Goal: Task Accomplishment & Management: Manage account settings

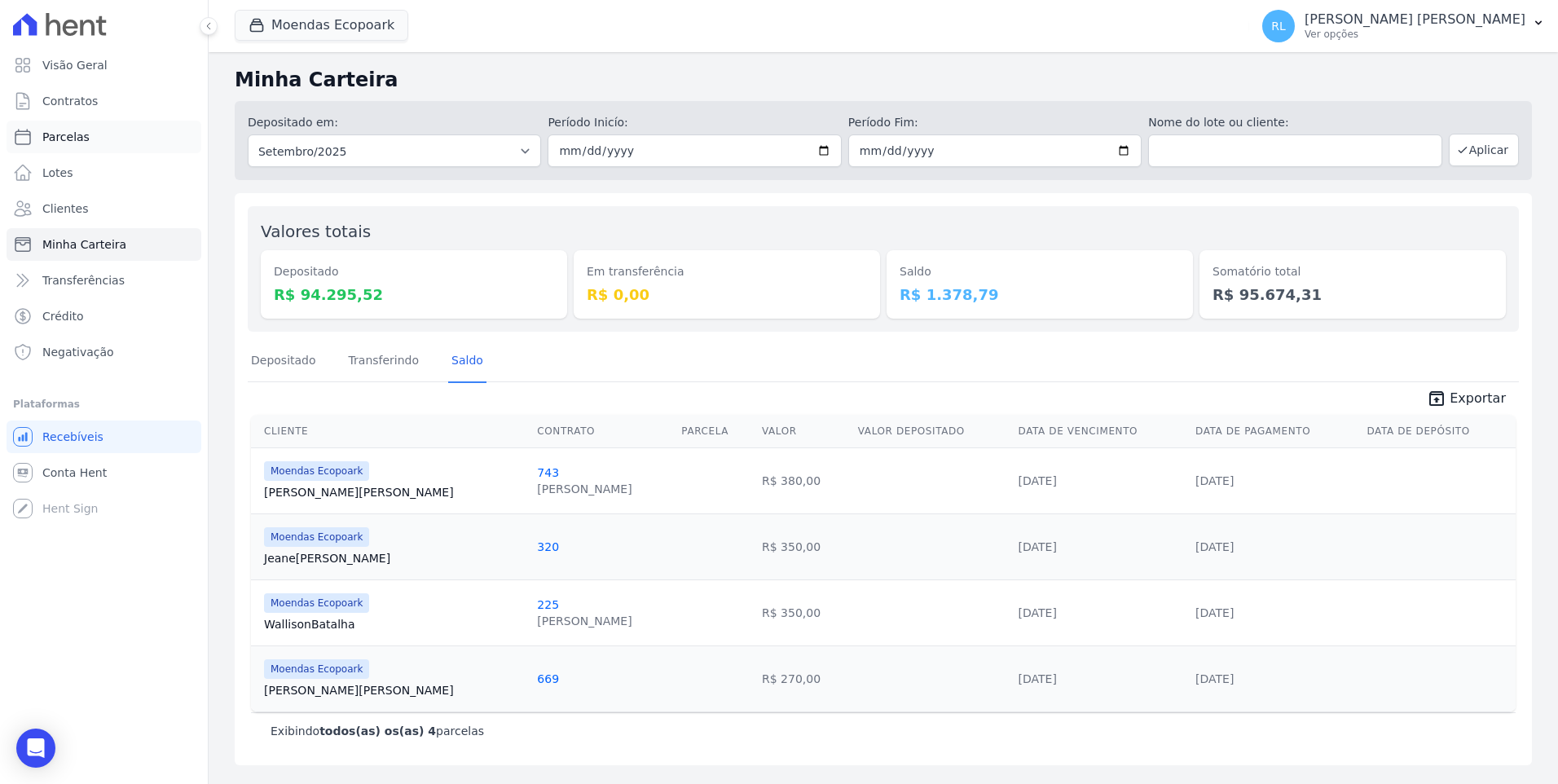
click at [106, 145] on link "Parcelas" at bounding box center [104, 136] width 194 height 32
select select
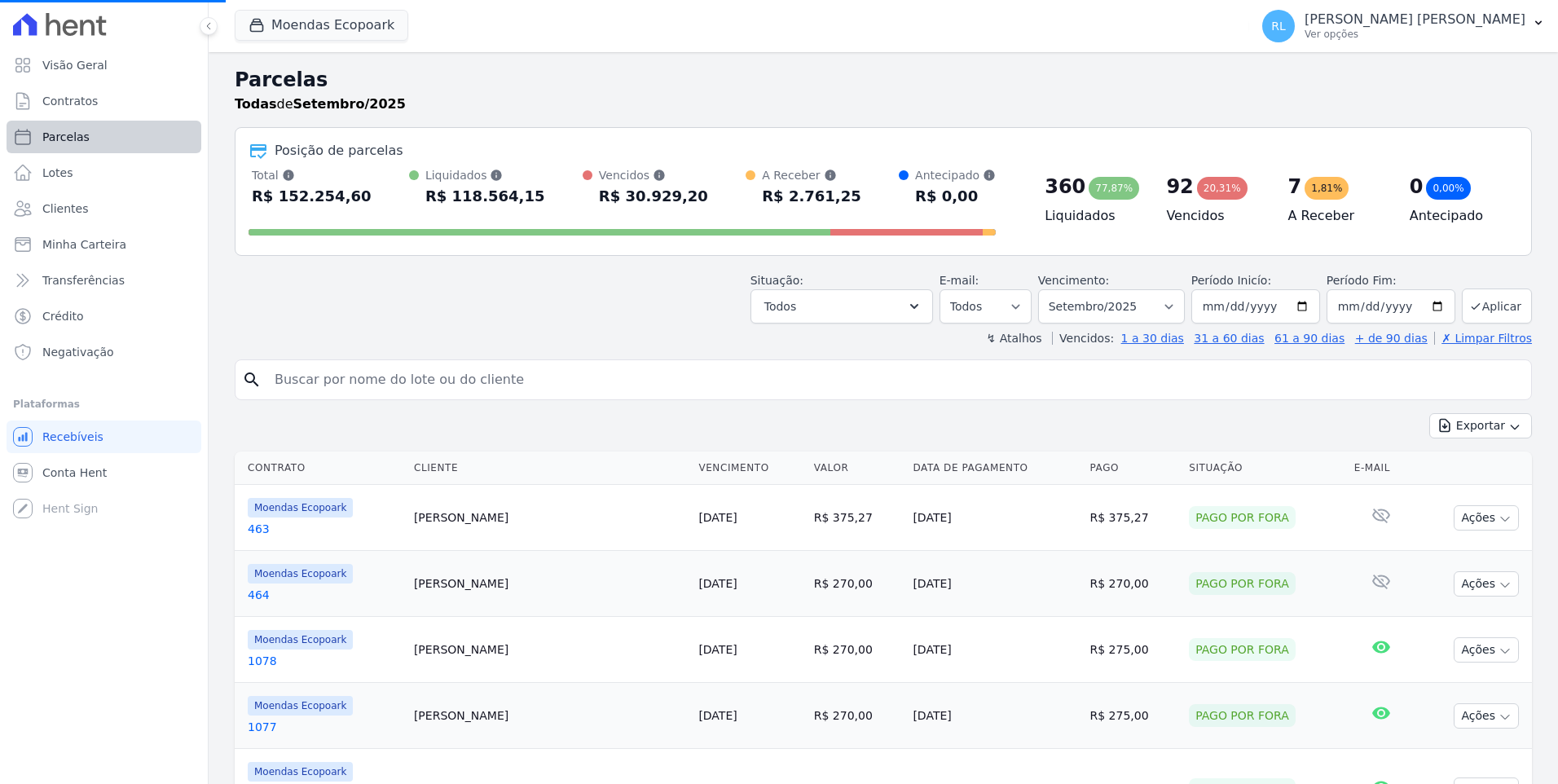
select select
click at [304, 375] on input "search" at bounding box center [895, 379] width 1260 height 32
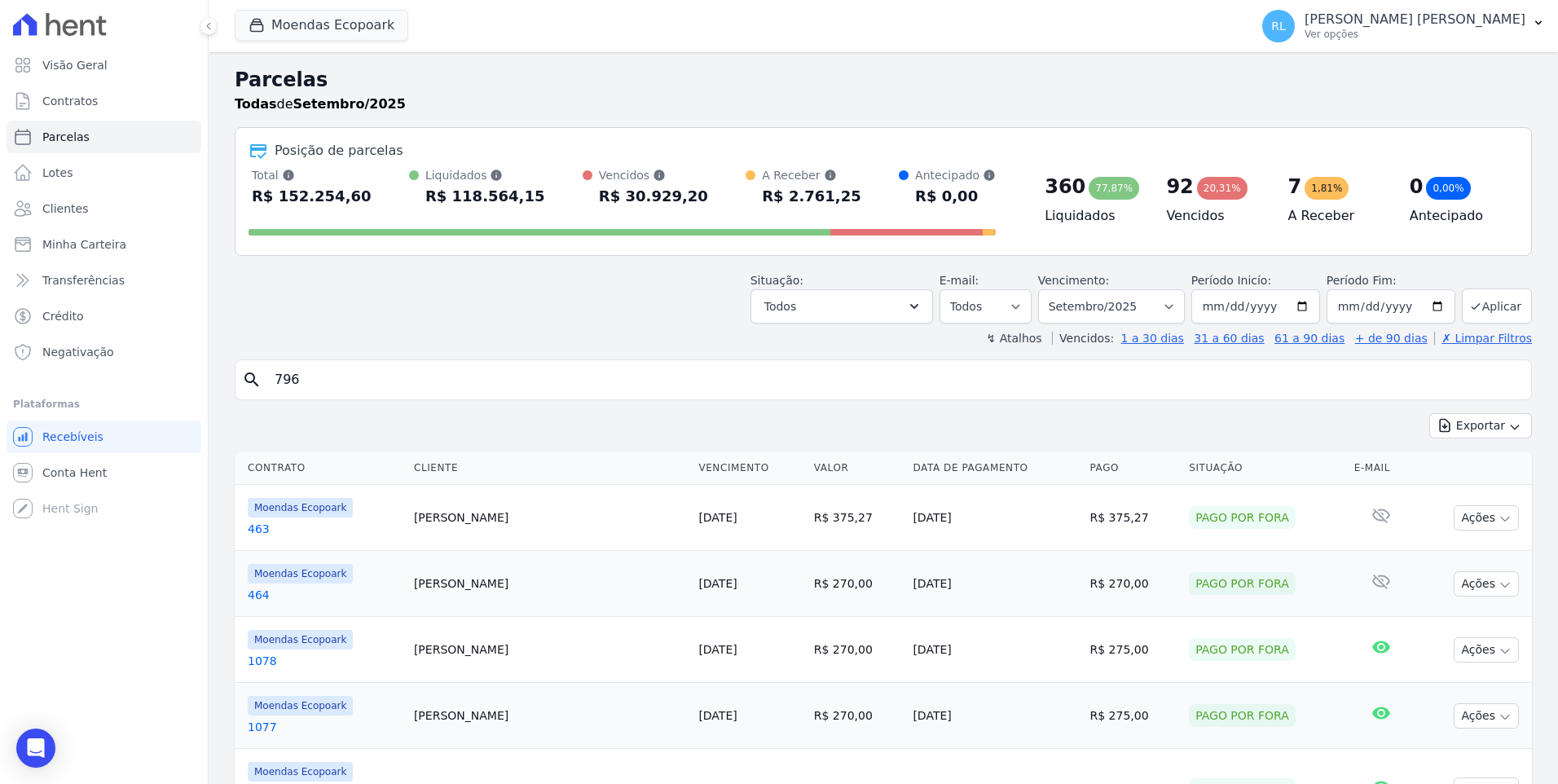
type input "796"
select select
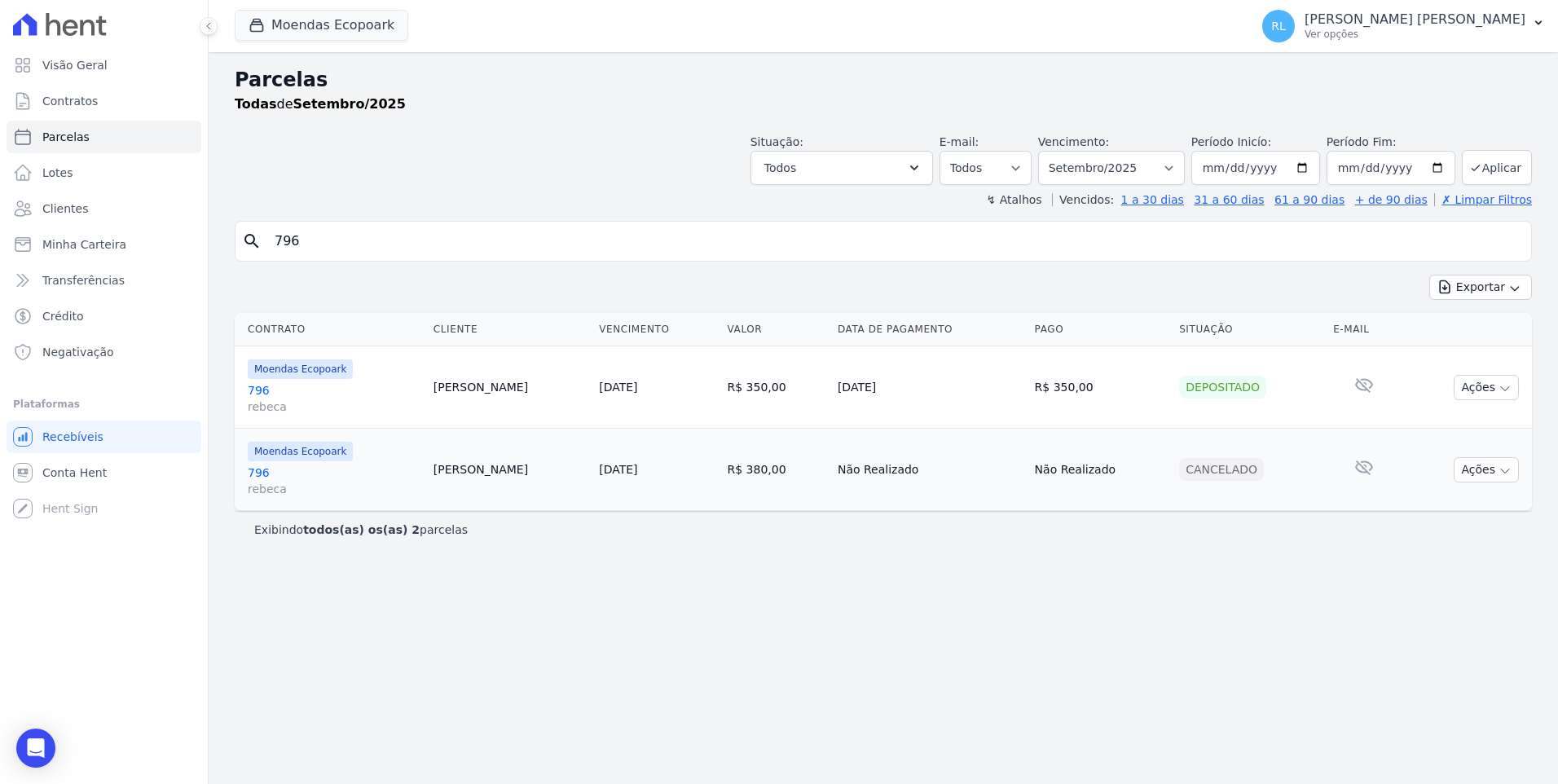
click at [253, 389] on link "796 [PERSON_NAME]" at bounding box center [334, 398] width 173 height 32
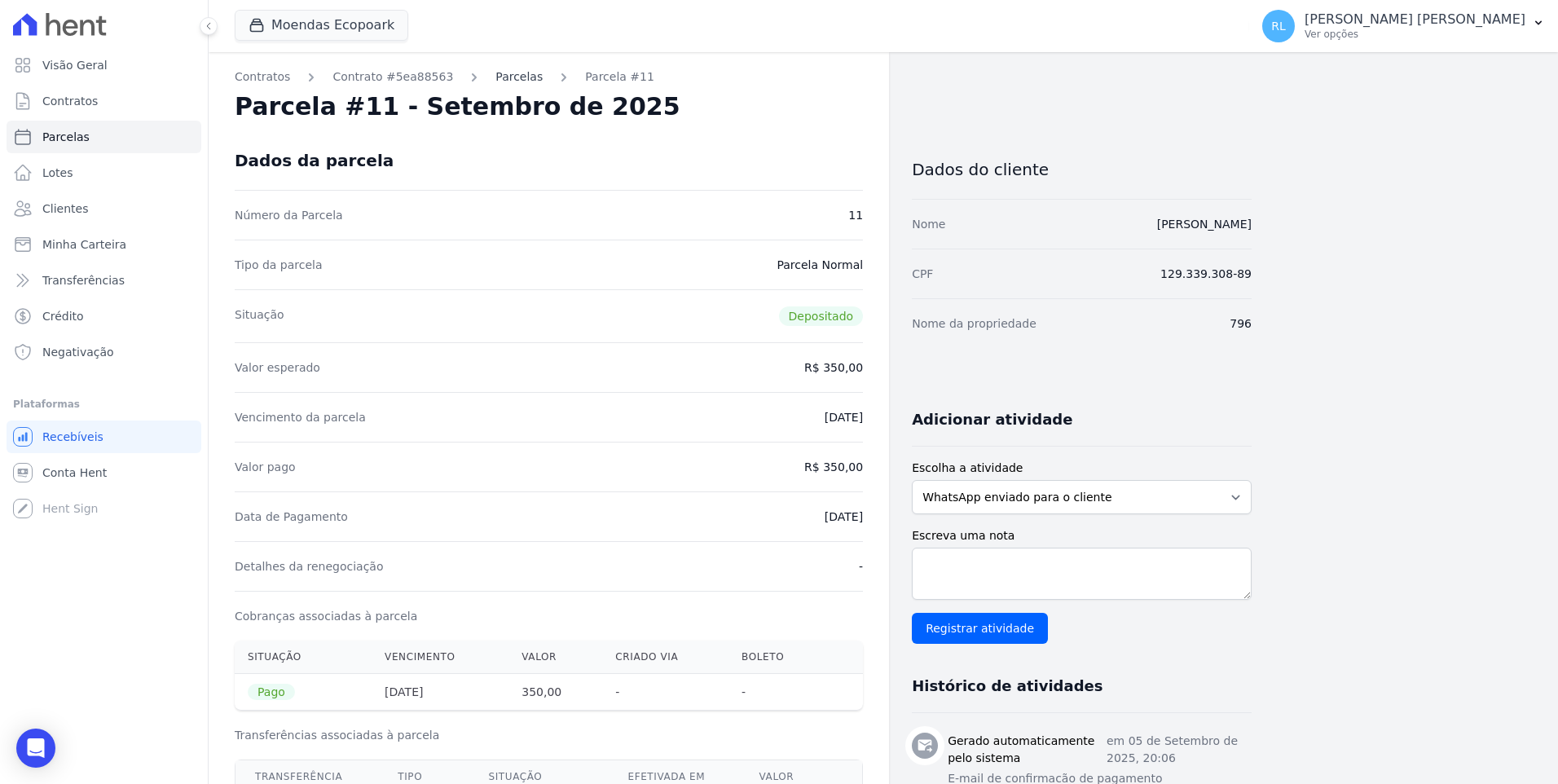
click at [495, 76] on link "Parcelas" at bounding box center [518, 77] width 47 height 17
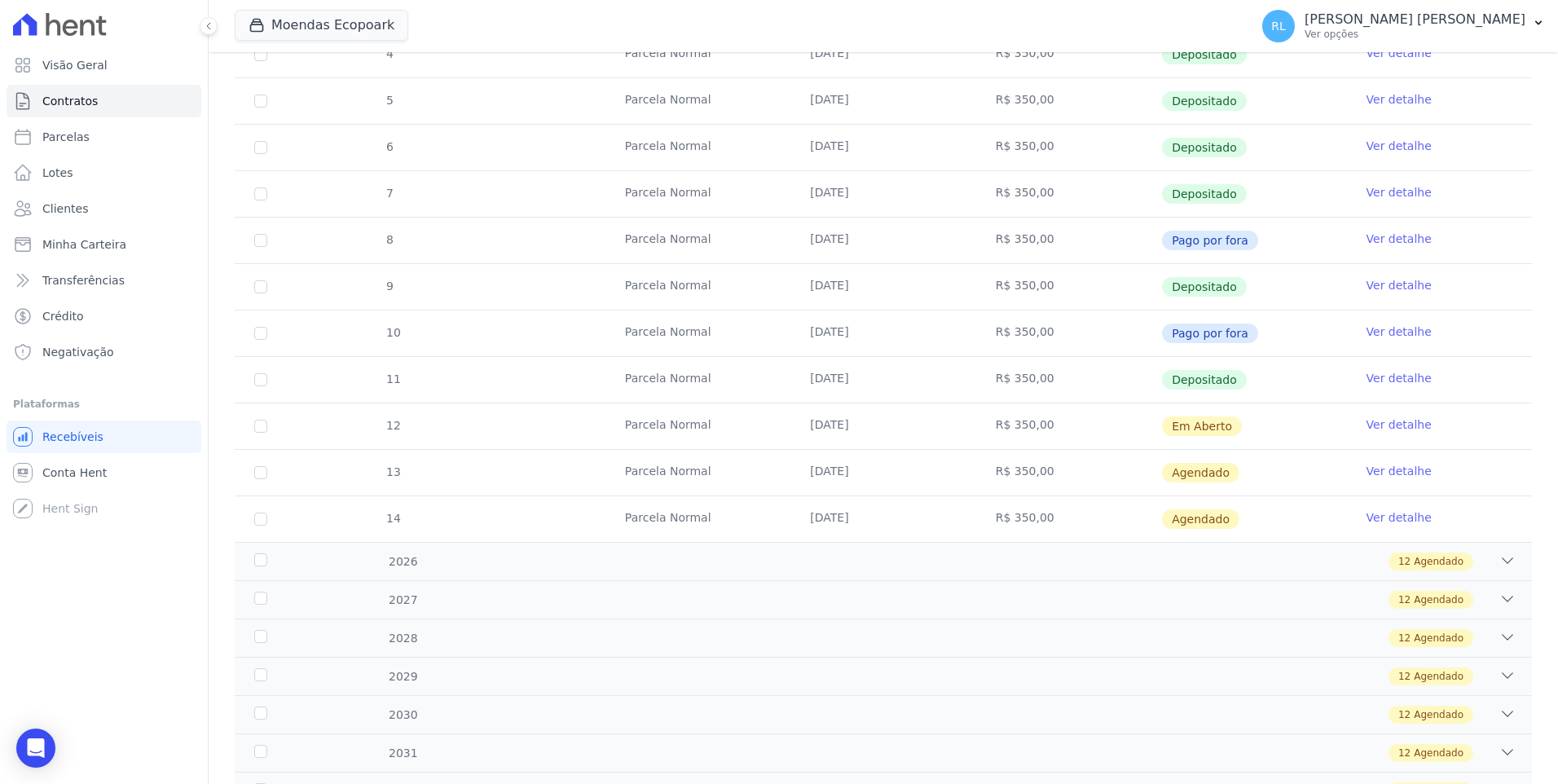
scroll to position [407, 0]
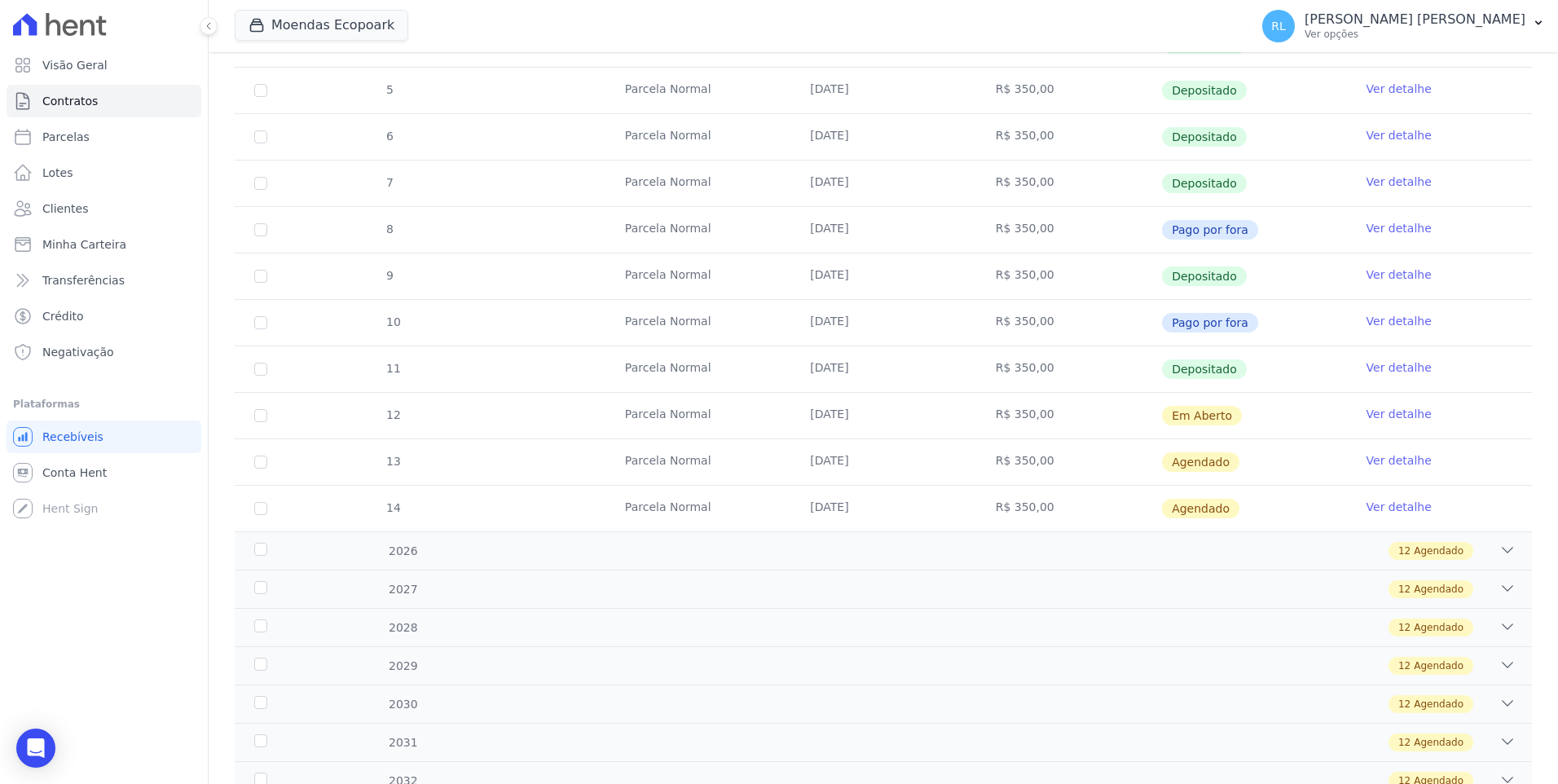
click at [1366, 458] on link "Ver detalhe" at bounding box center [1399, 459] width 65 height 16
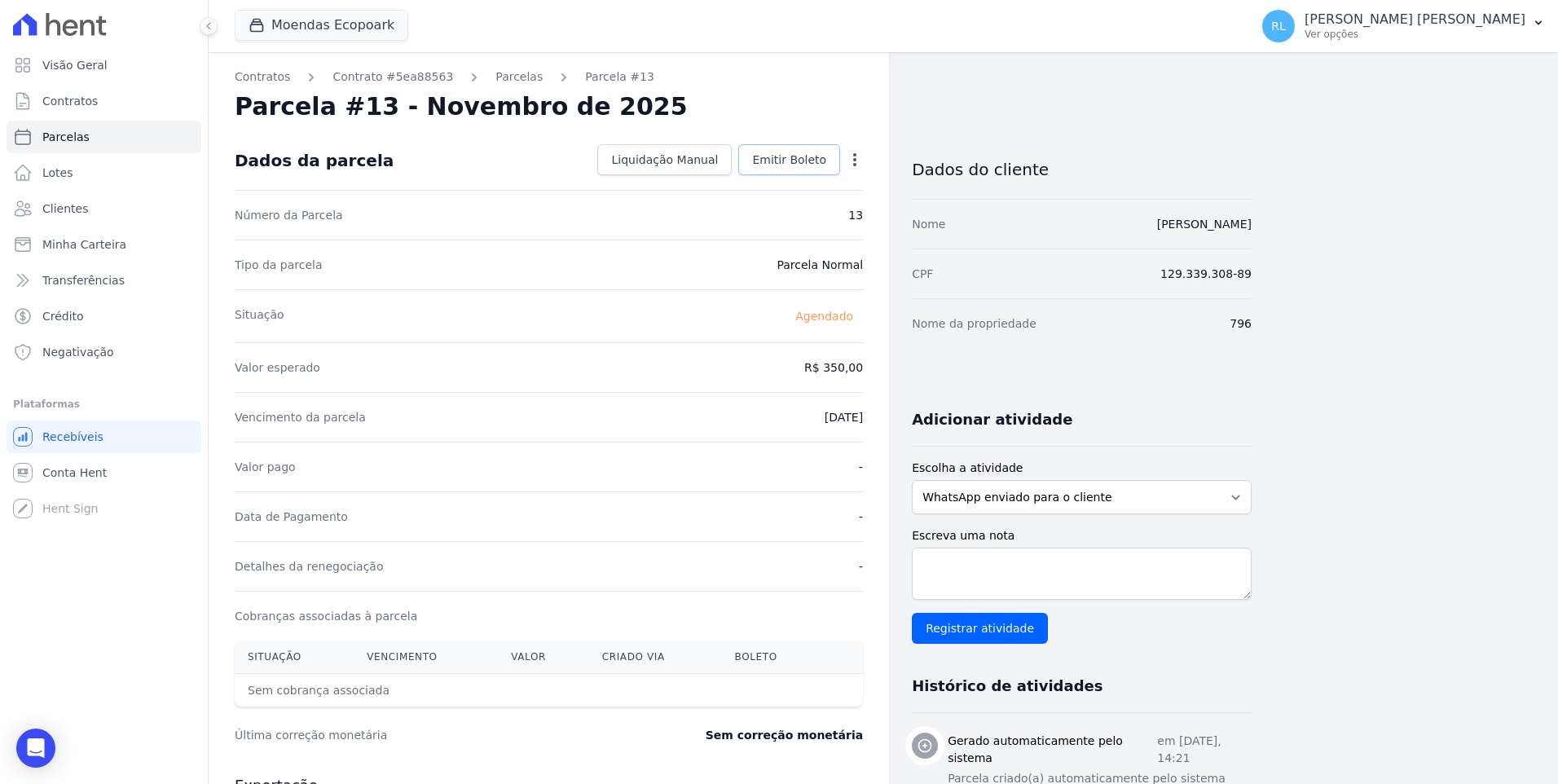
click at [817, 164] on span "Emitir Boleto" at bounding box center [788, 159] width 74 height 16
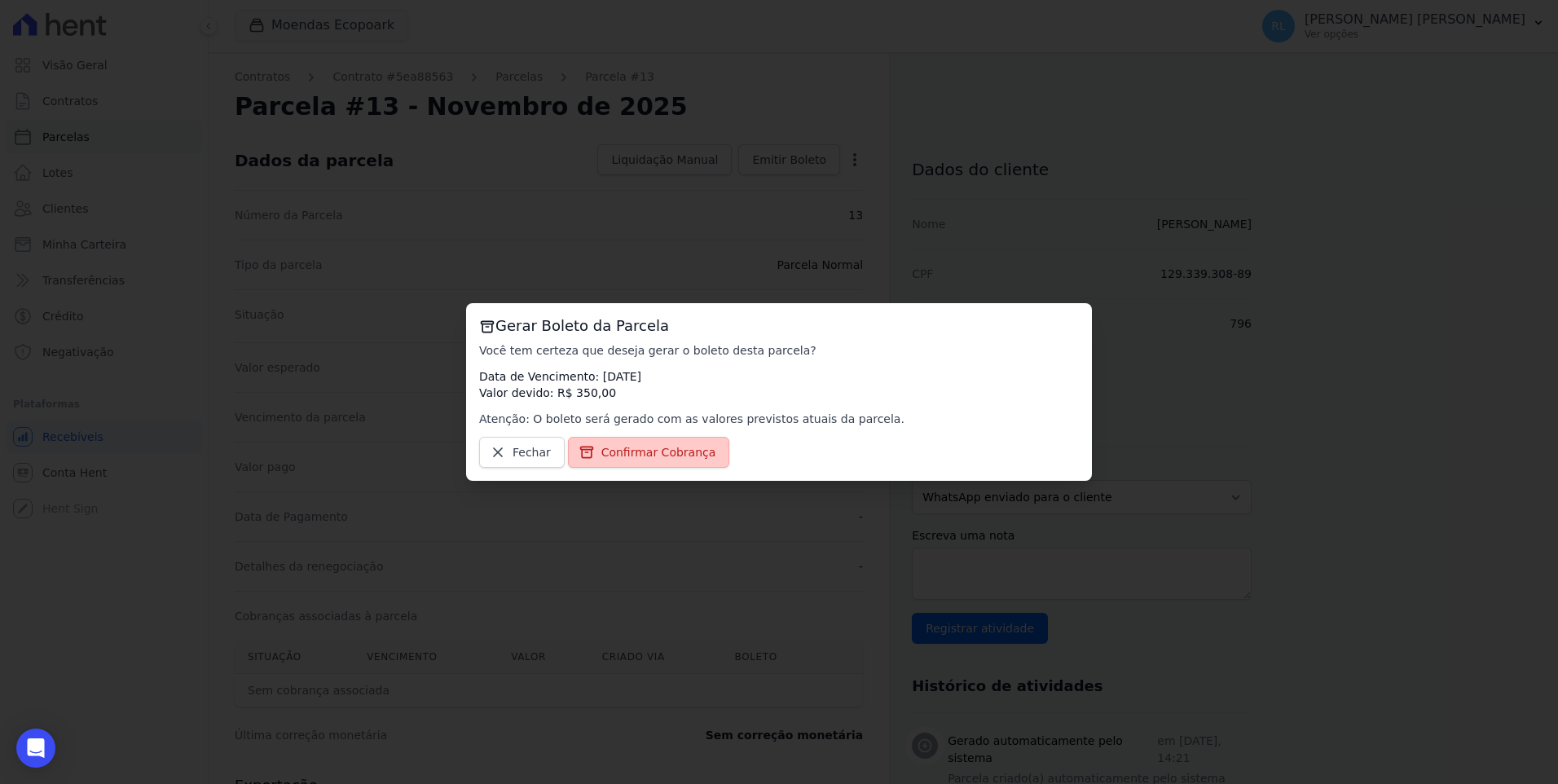
click at [674, 446] on span "Confirmar Cobrança" at bounding box center [658, 452] width 115 height 16
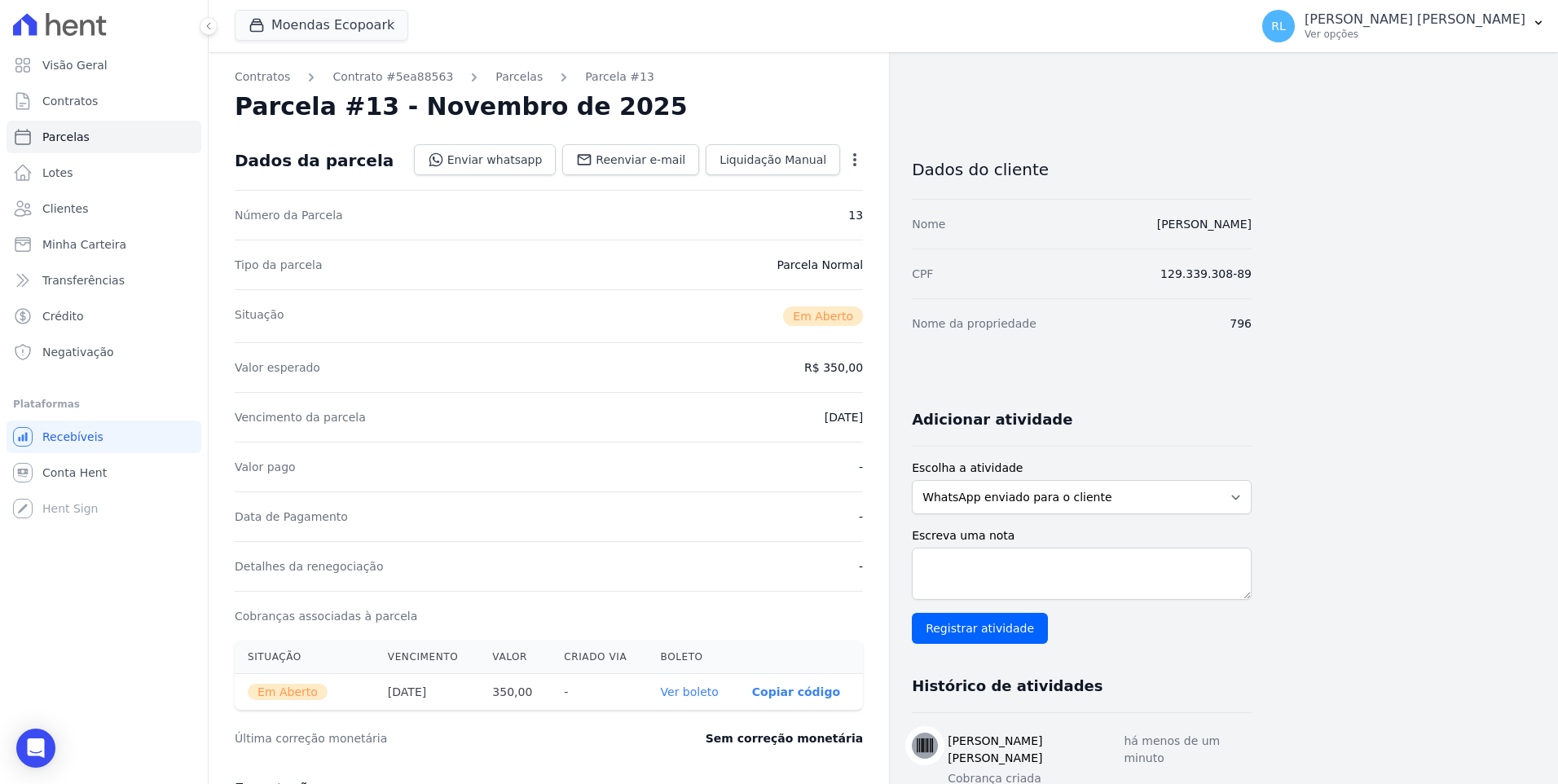
click at [495, 74] on link "Parcelas" at bounding box center [518, 77] width 47 height 17
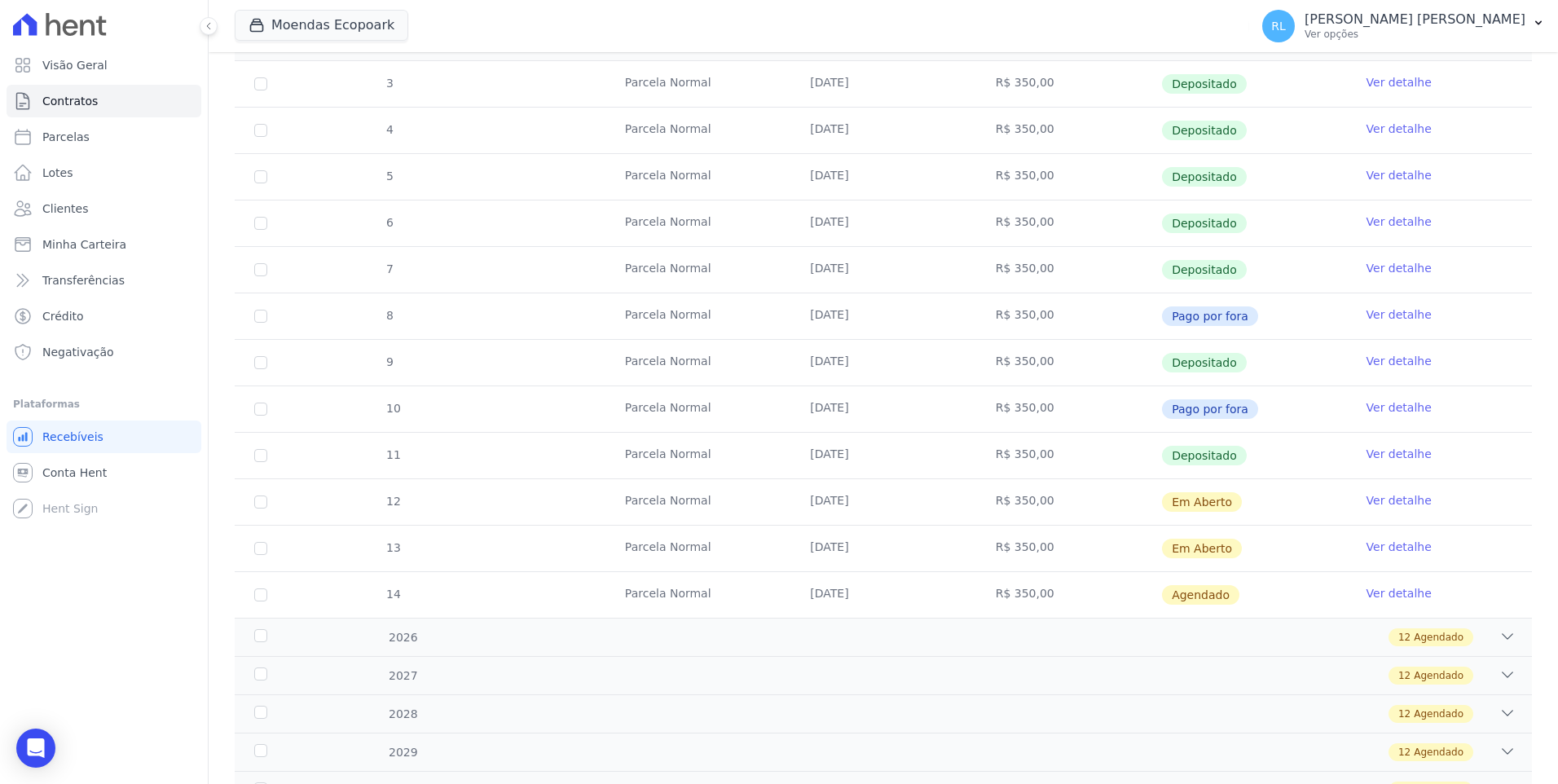
scroll to position [326, 0]
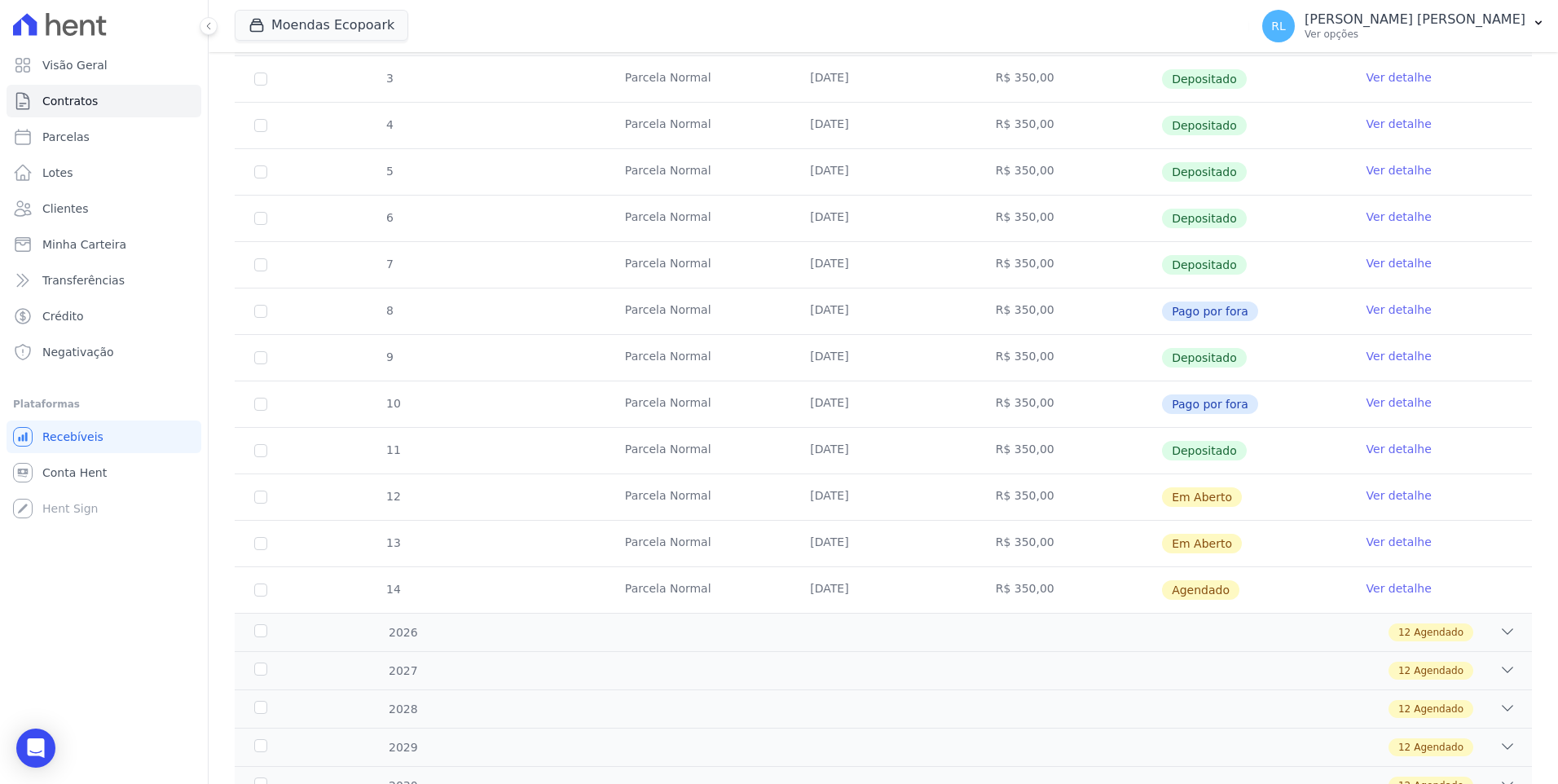
click at [1394, 589] on link "Ver detalhe" at bounding box center [1399, 588] width 65 height 16
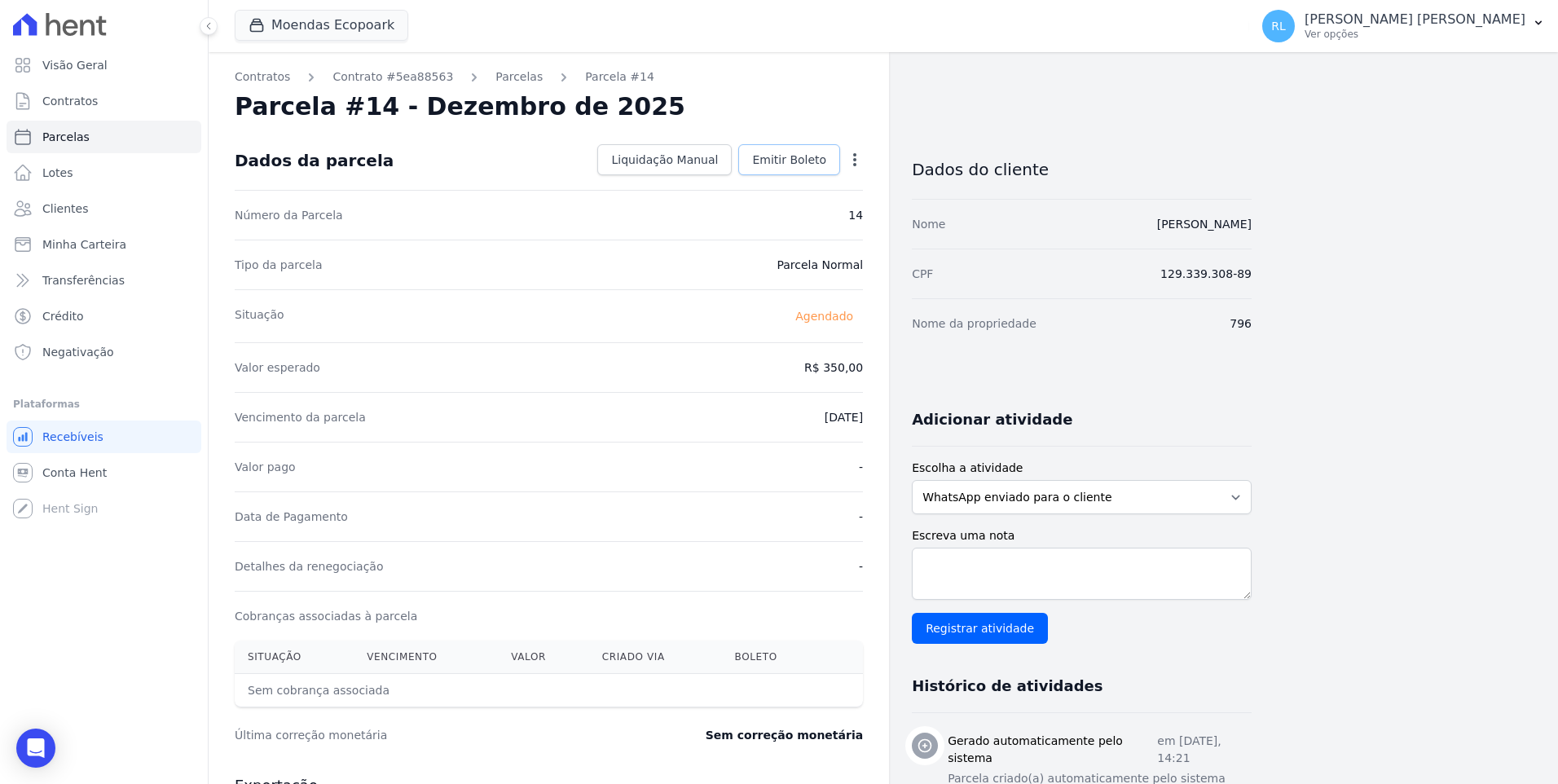
click at [803, 165] on span "Emitir Boleto" at bounding box center [788, 159] width 74 height 16
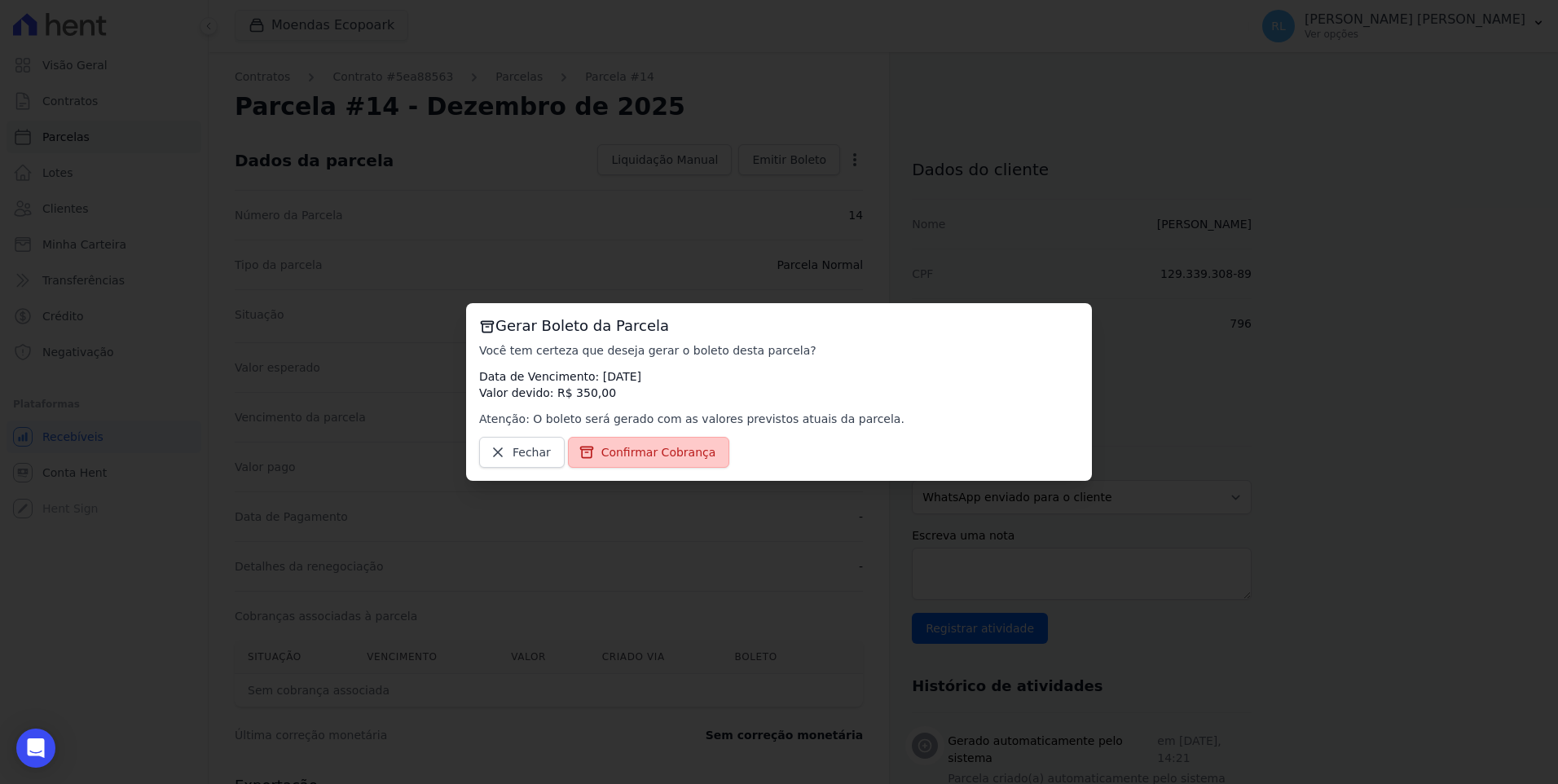
click at [647, 454] on span "Confirmar Cobrança" at bounding box center [658, 452] width 115 height 16
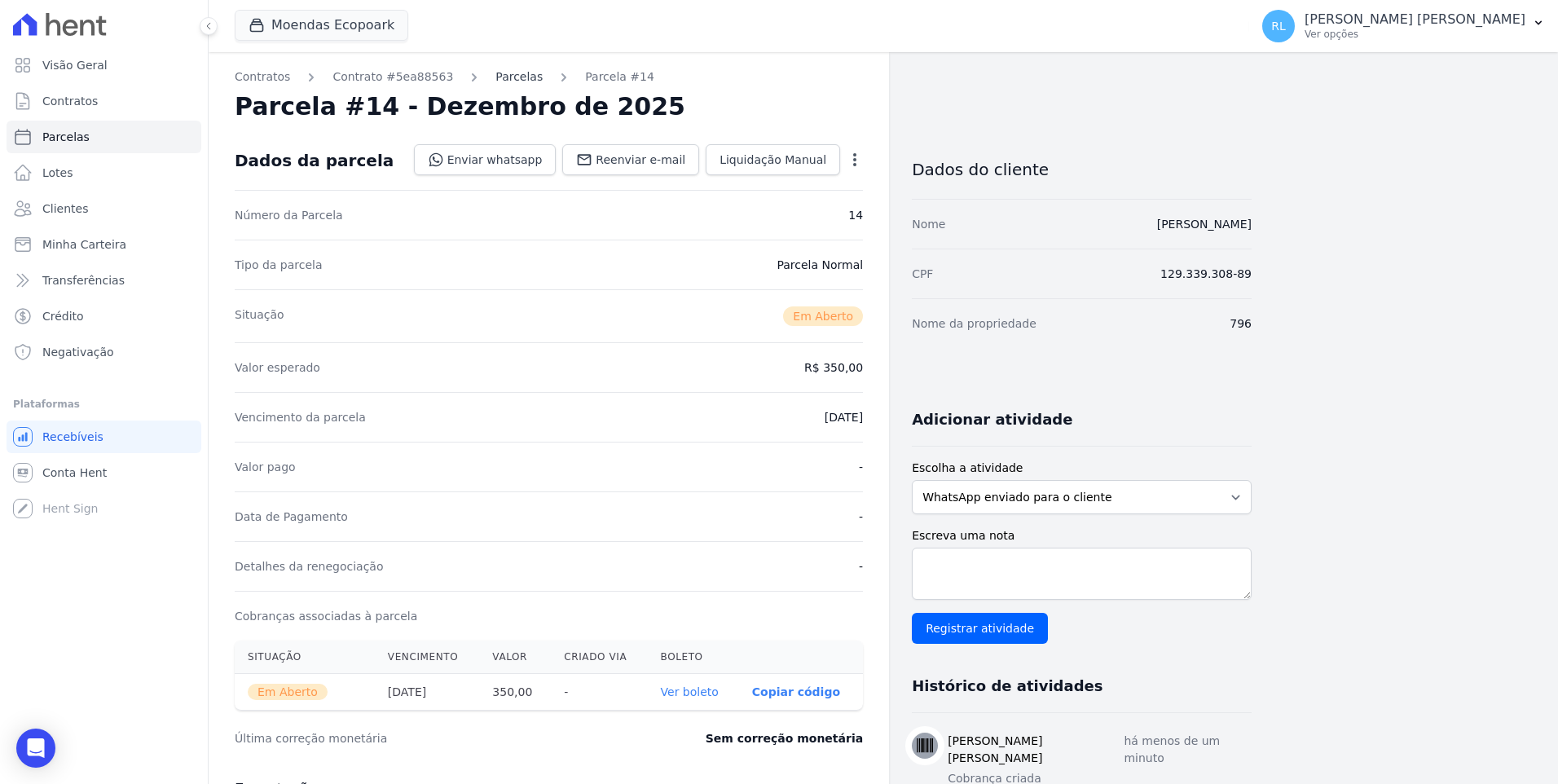
click at [495, 78] on link "Parcelas" at bounding box center [518, 77] width 47 height 17
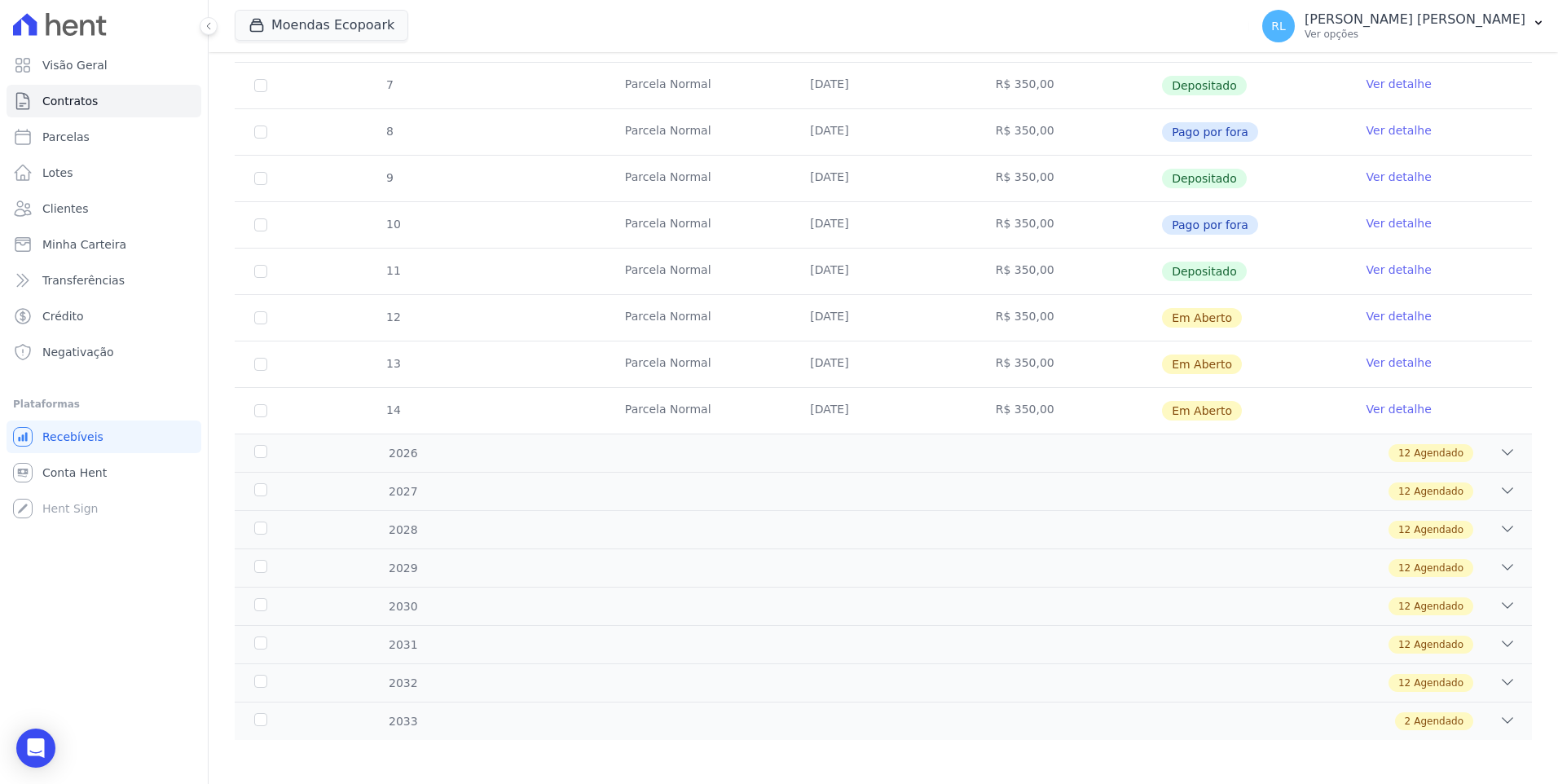
scroll to position [510, 0]
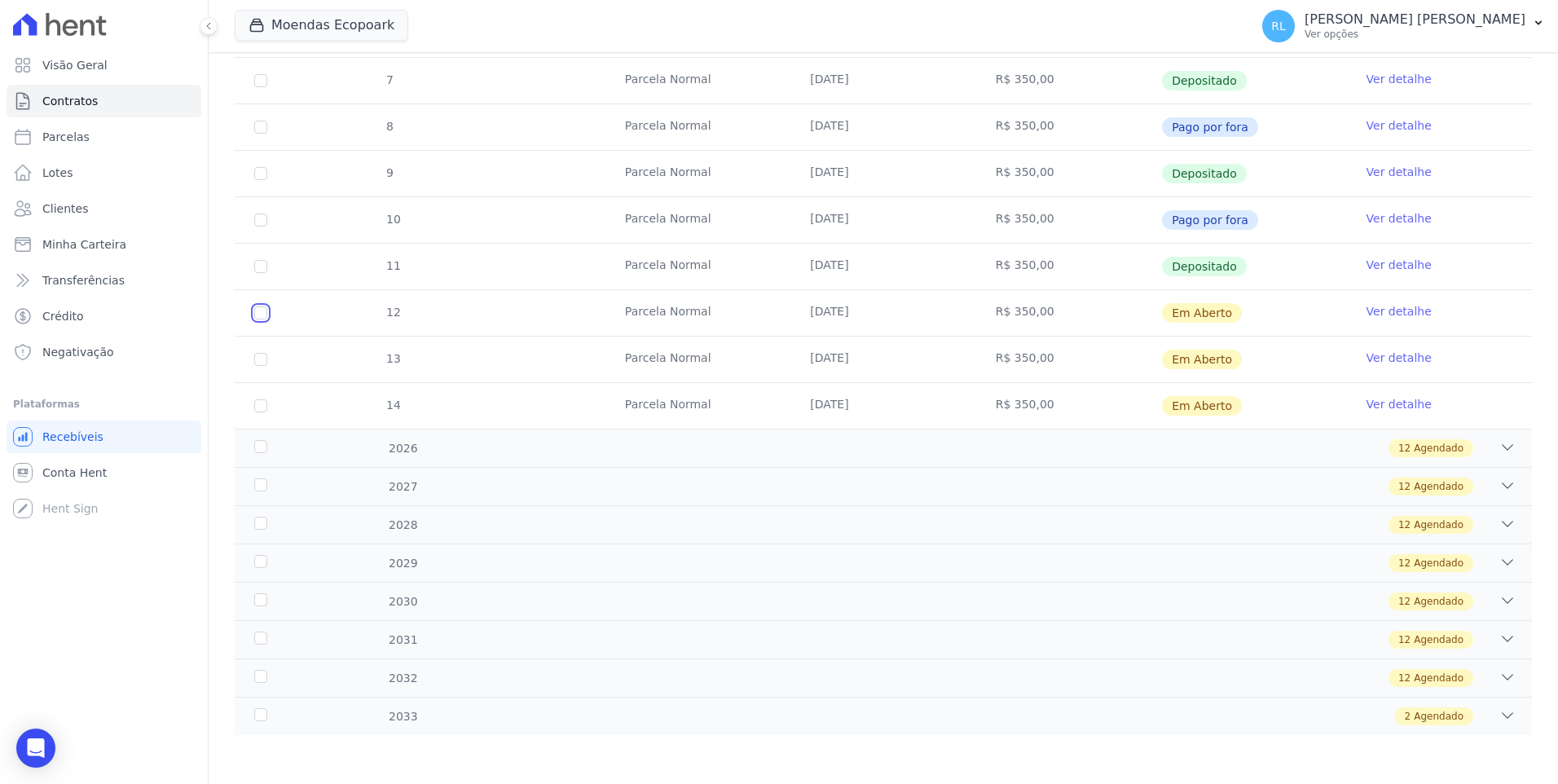
click at [260, 309] on input "checkbox" at bounding box center [260, 312] width 13 height 13
checkbox input "true"
click at [263, 362] on input "checkbox" at bounding box center [260, 359] width 13 height 13
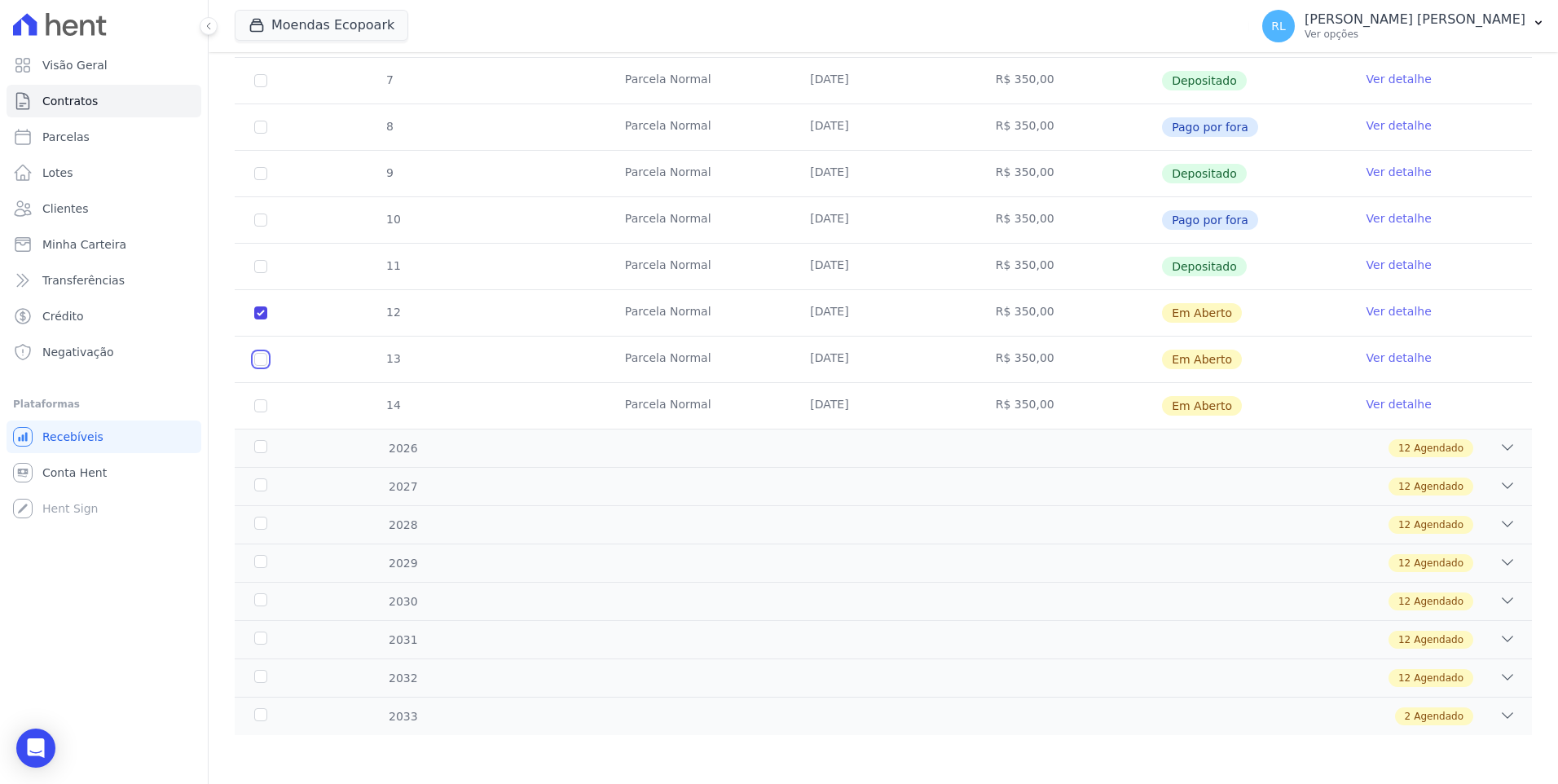
checkbox input "true"
click at [263, 406] on input "checkbox" at bounding box center [260, 405] width 13 height 13
checkbox input "true"
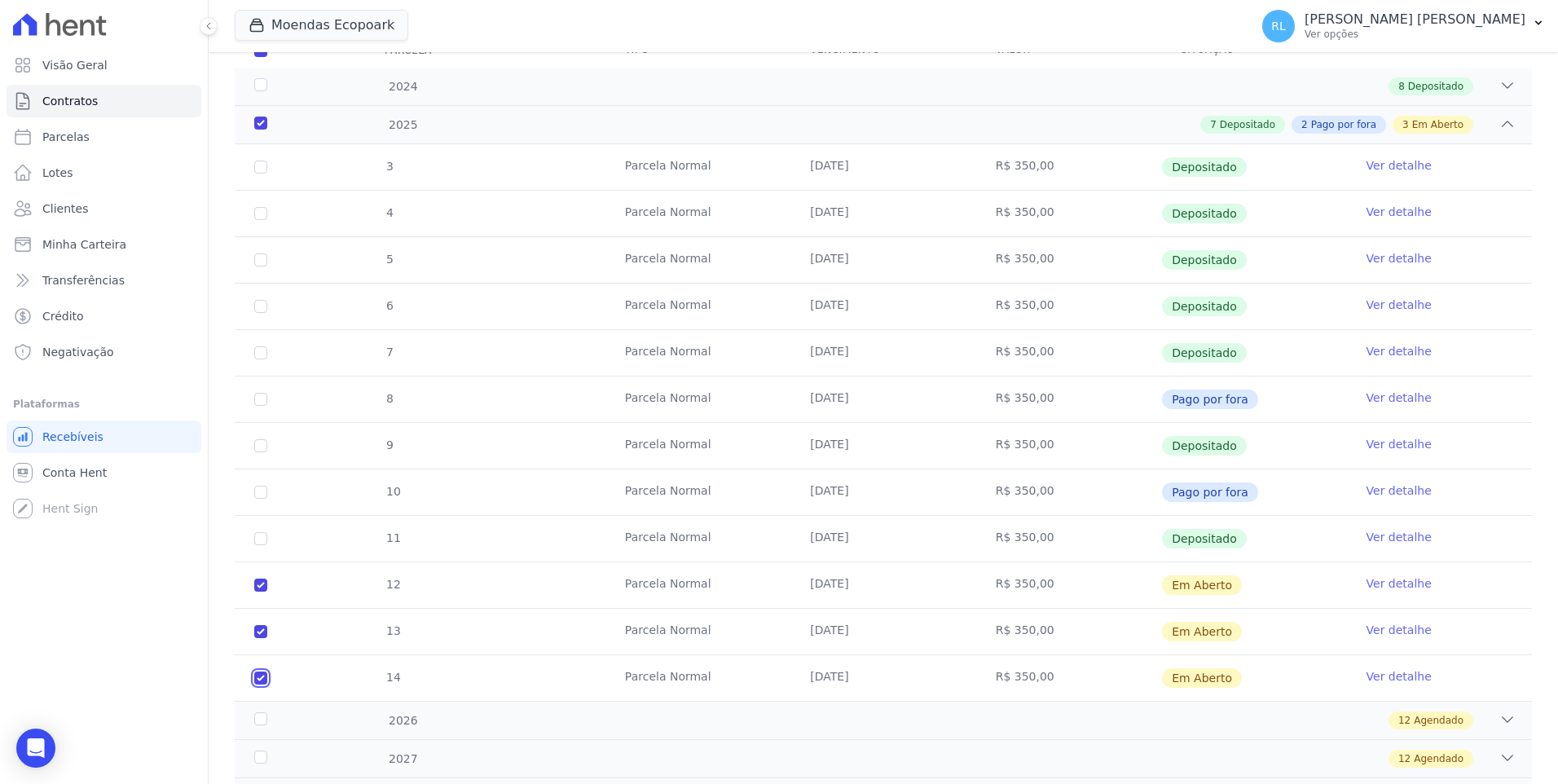
scroll to position [0, 0]
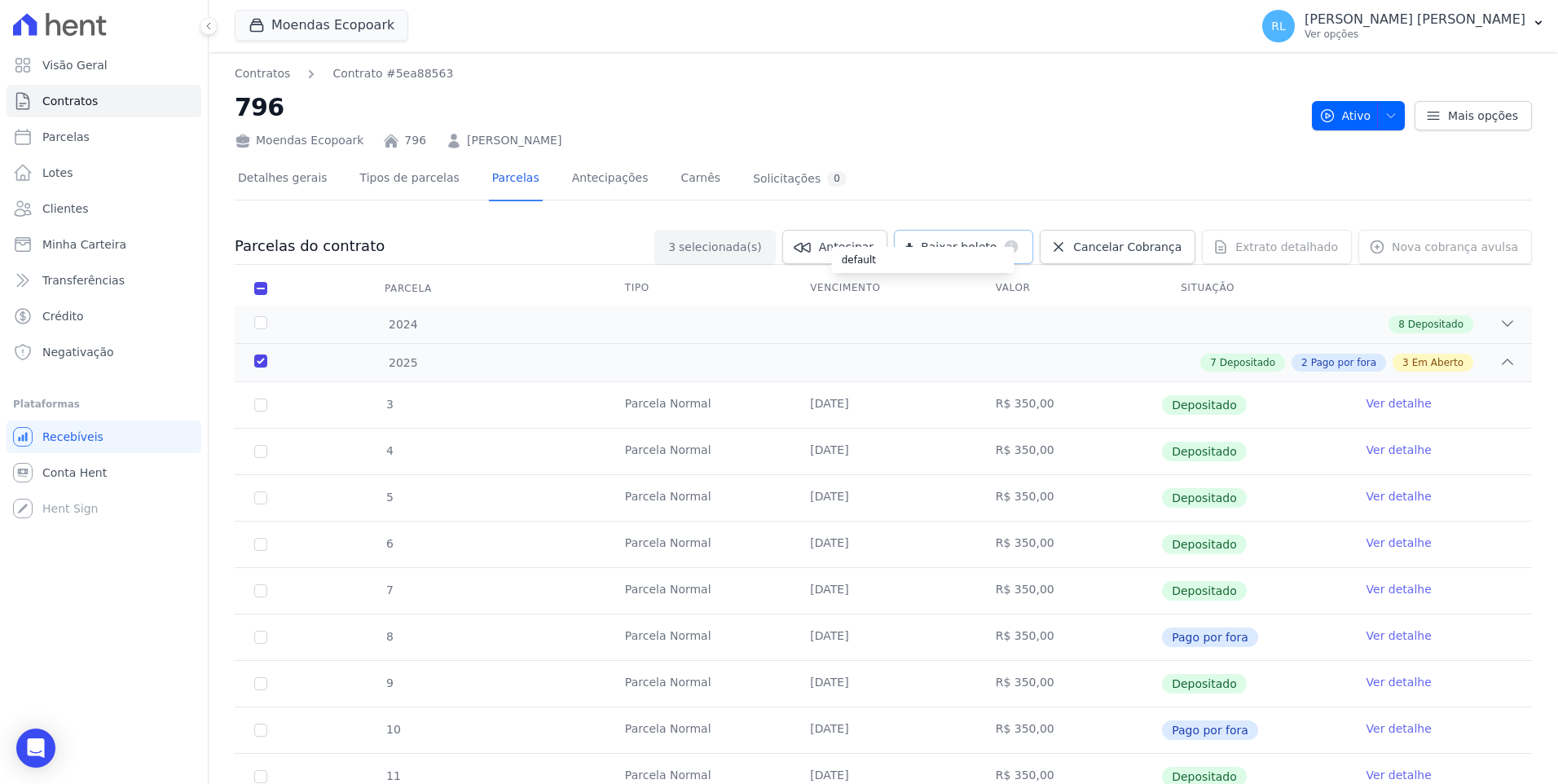
click at [1014, 249] on div "default" at bounding box center [923, 260] width 182 height 26
click at [108, 127] on link "Parcelas" at bounding box center [104, 136] width 194 height 32
select select
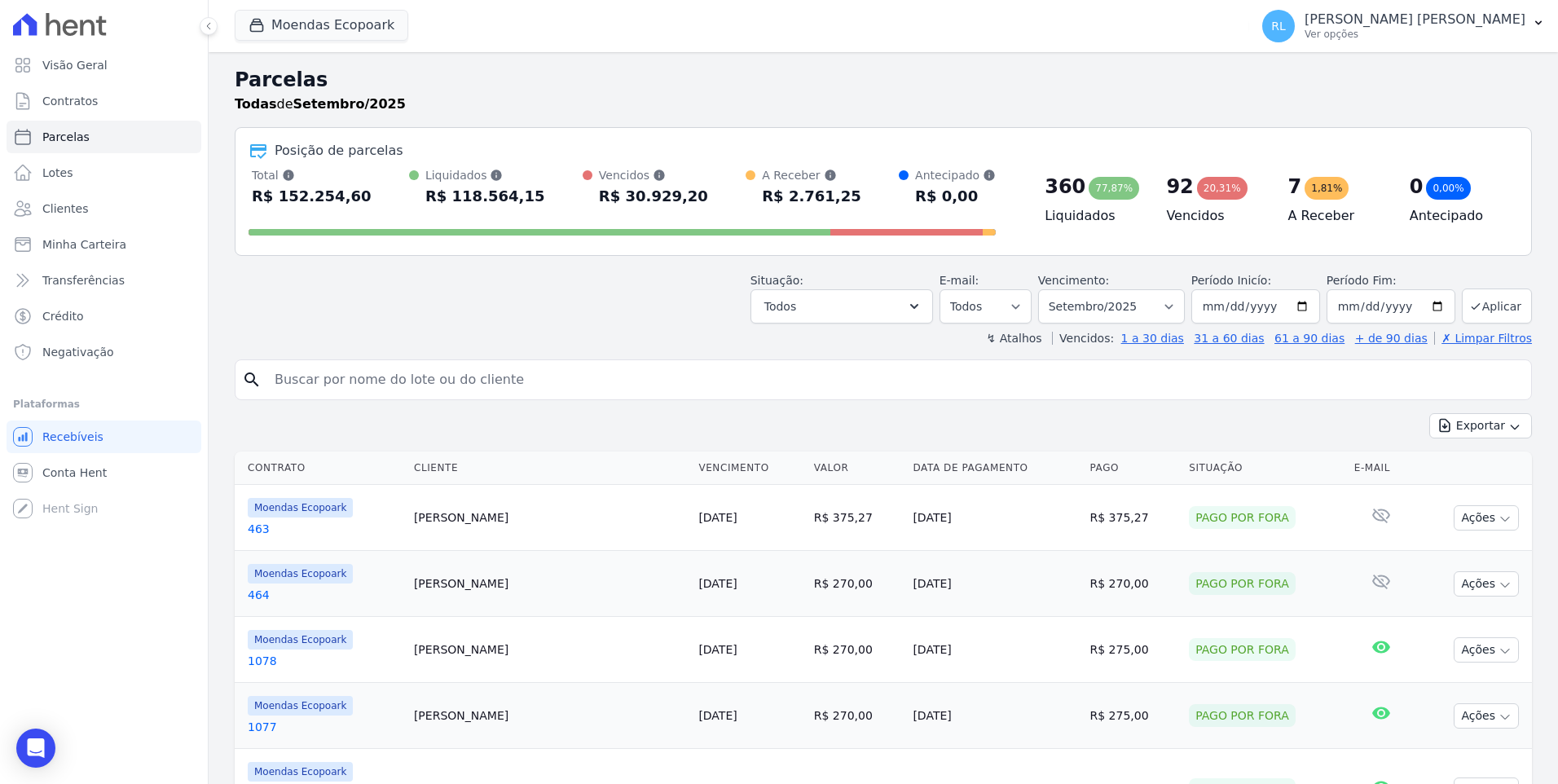
click at [332, 378] on input "search" at bounding box center [895, 379] width 1260 height 32
type input "797"
select select
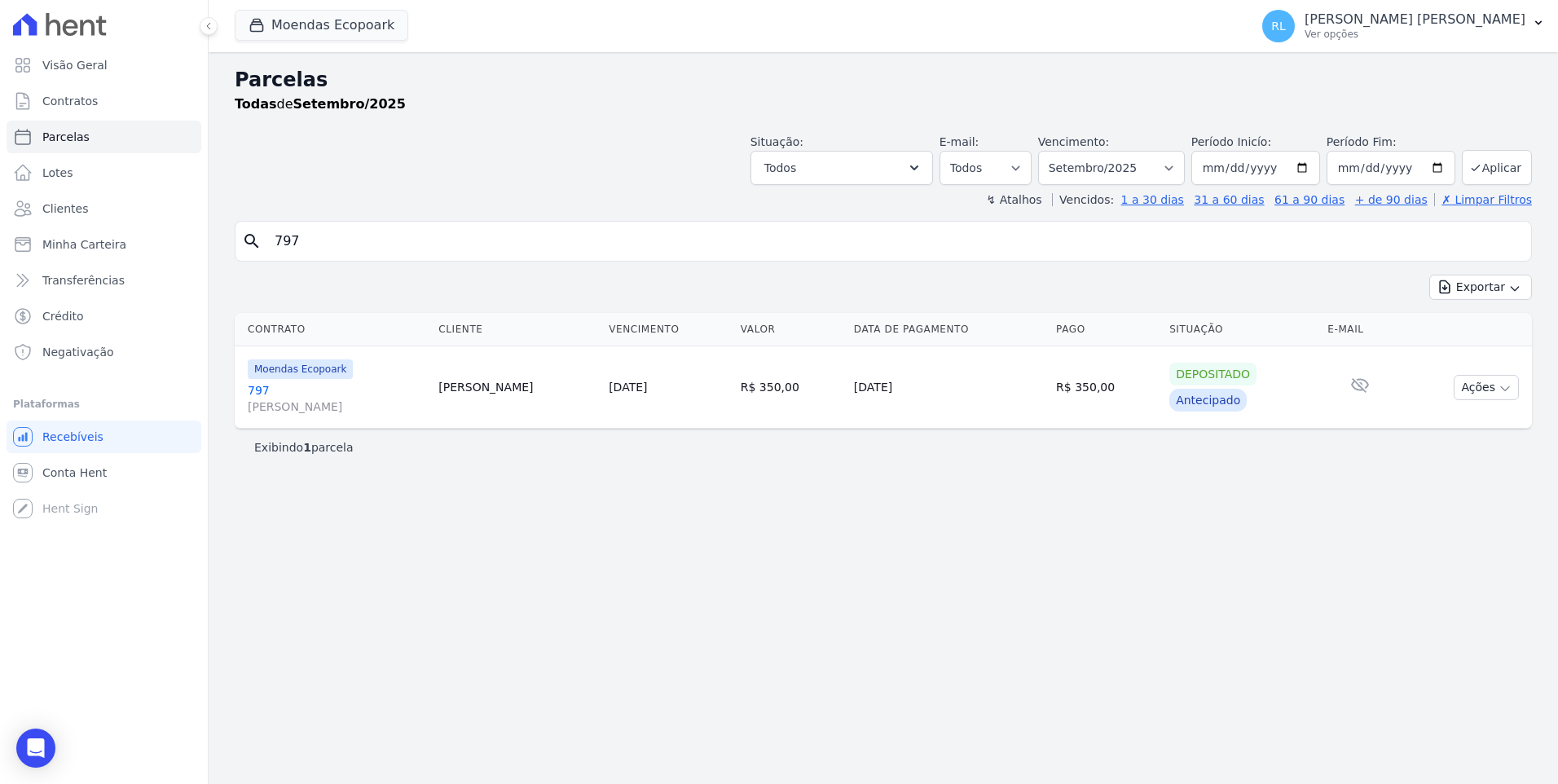
click at [265, 391] on link "797 [PERSON_NAME]" at bounding box center [337, 398] width 177 height 32
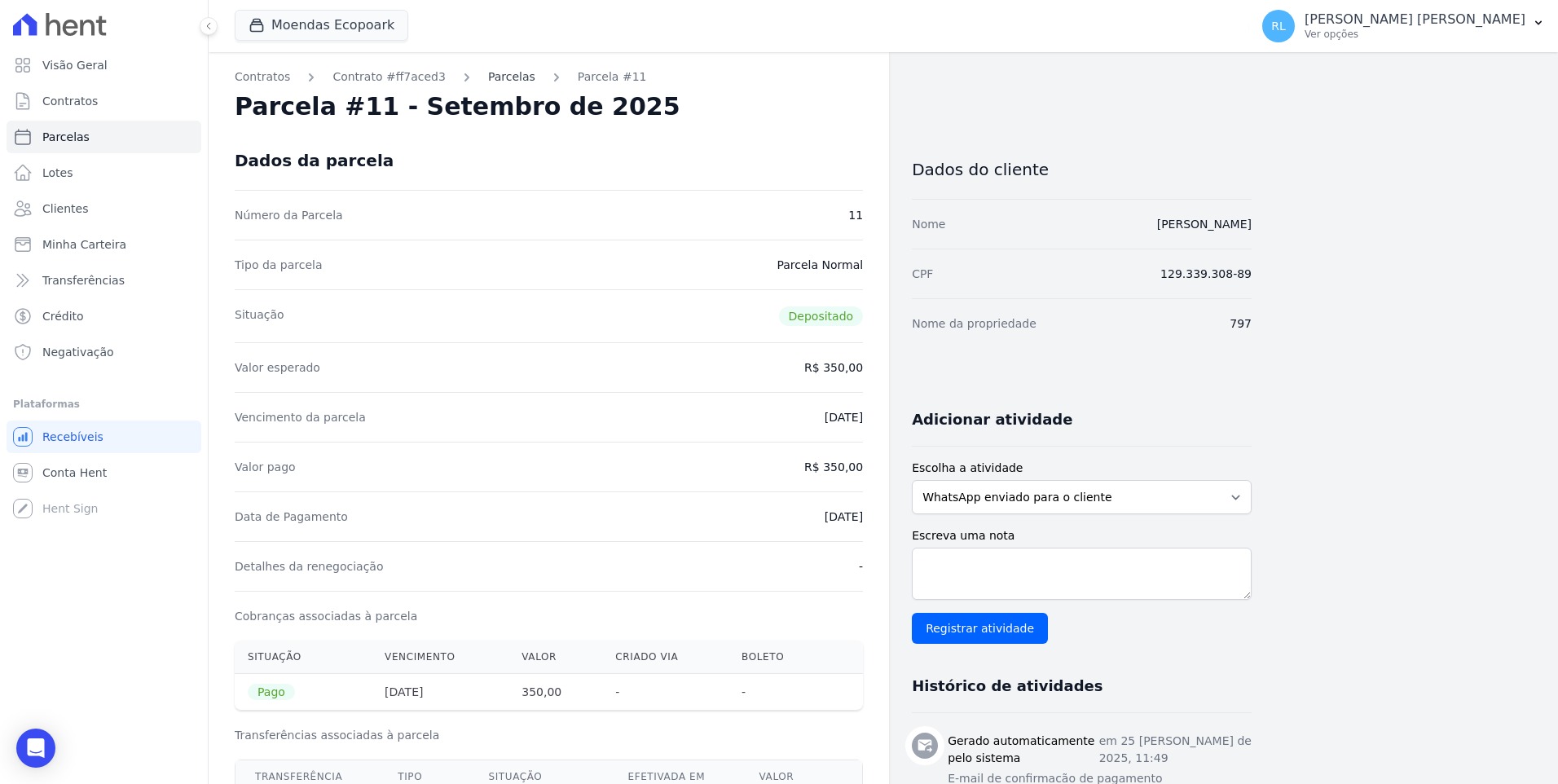
click at [488, 83] on link "Parcelas" at bounding box center [511, 77] width 47 height 17
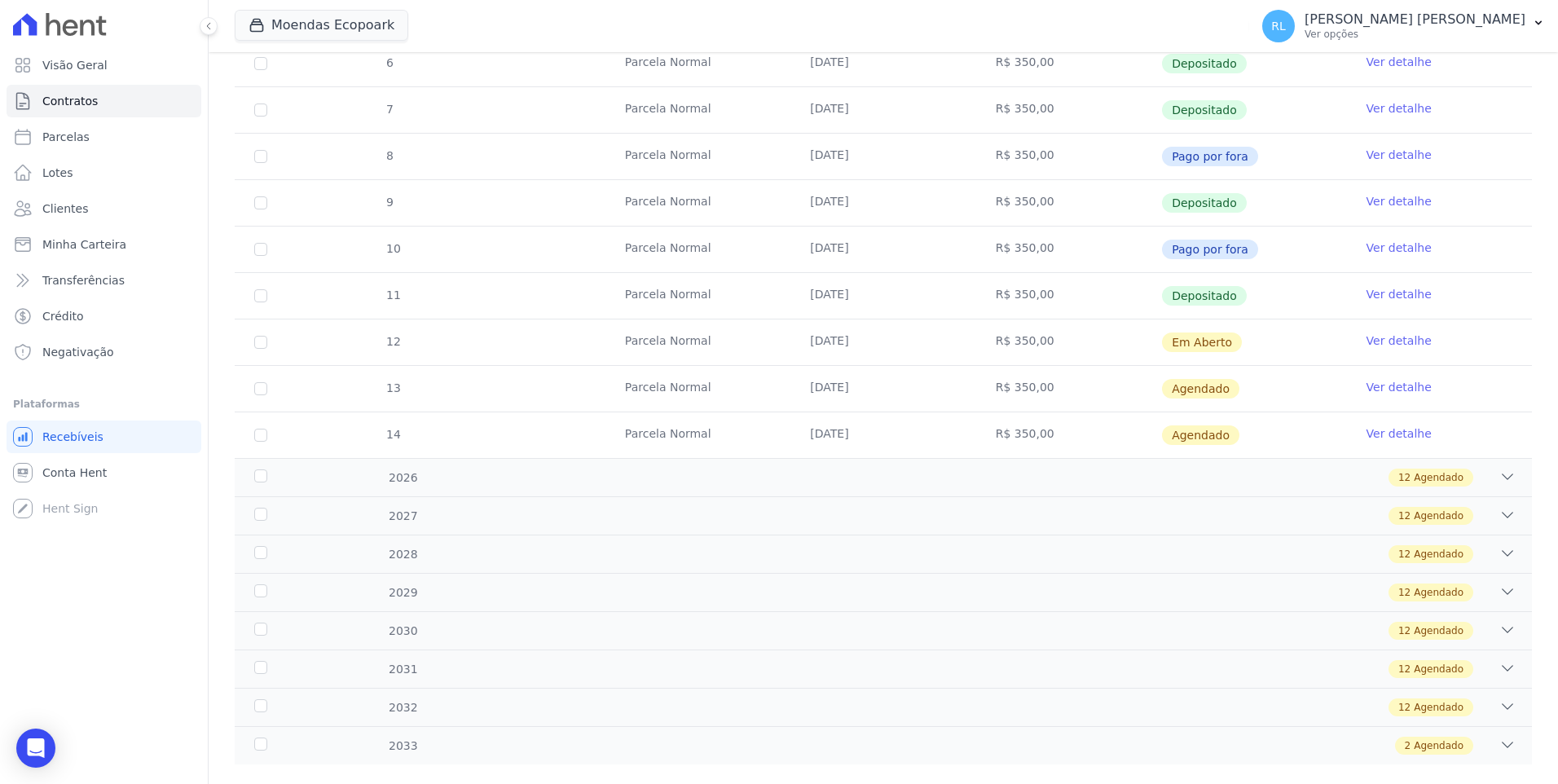
scroll to position [489, 0]
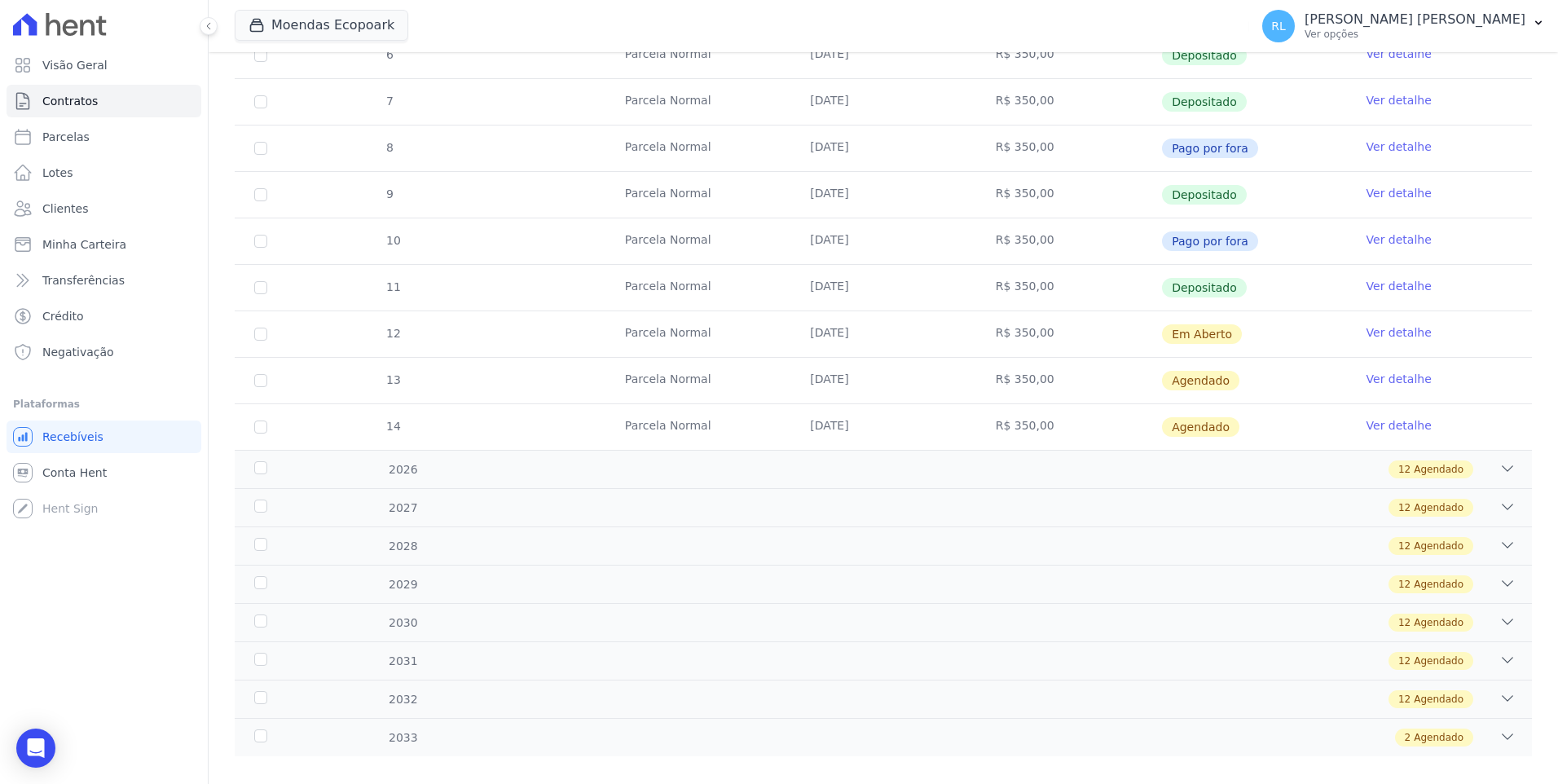
click at [1366, 373] on link "Ver detalhe" at bounding box center [1399, 378] width 65 height 16
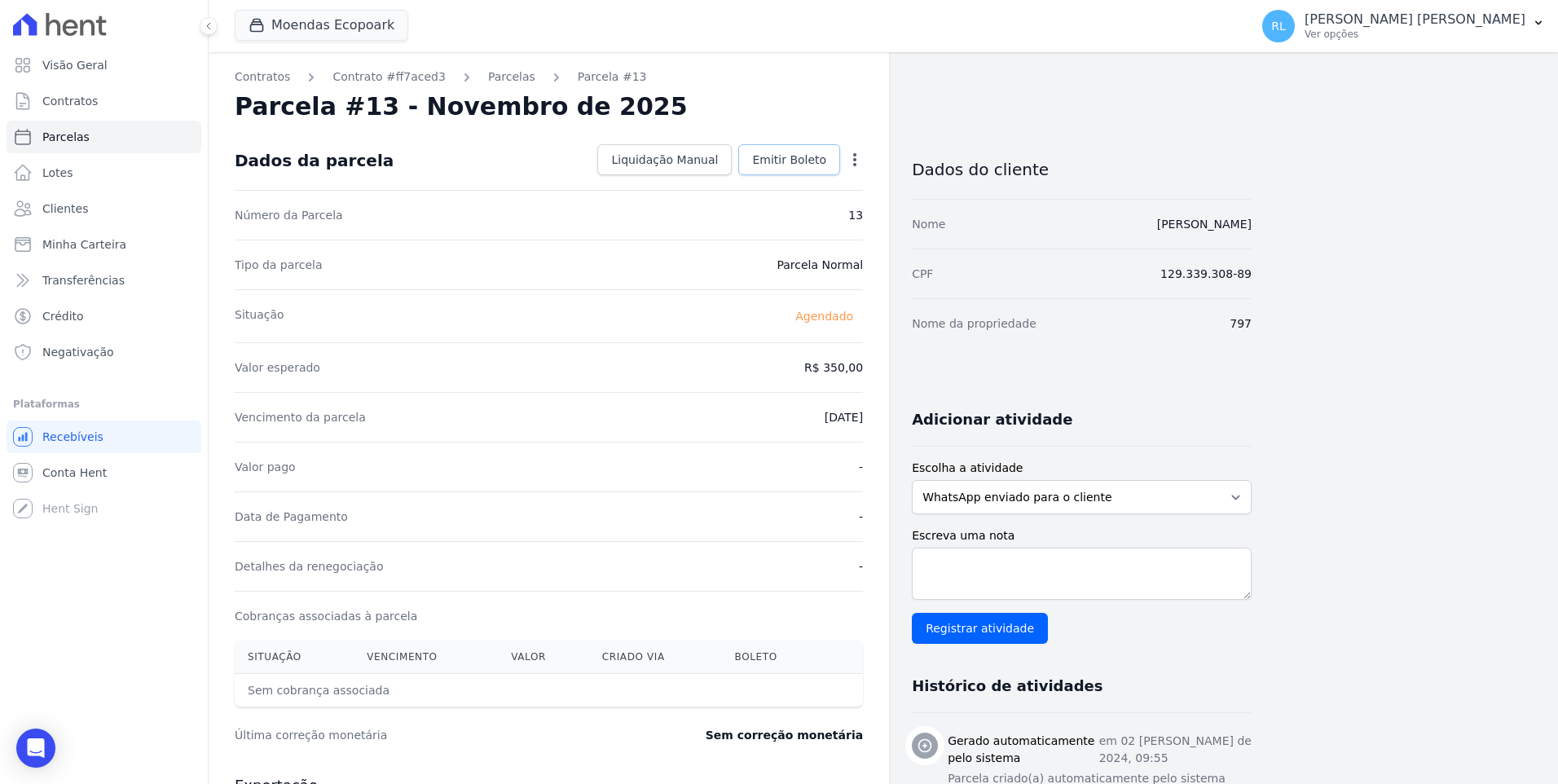
click at [799, 164] on span "Emitir Boleto" at bounding box center [788, 159] width 74 height 16
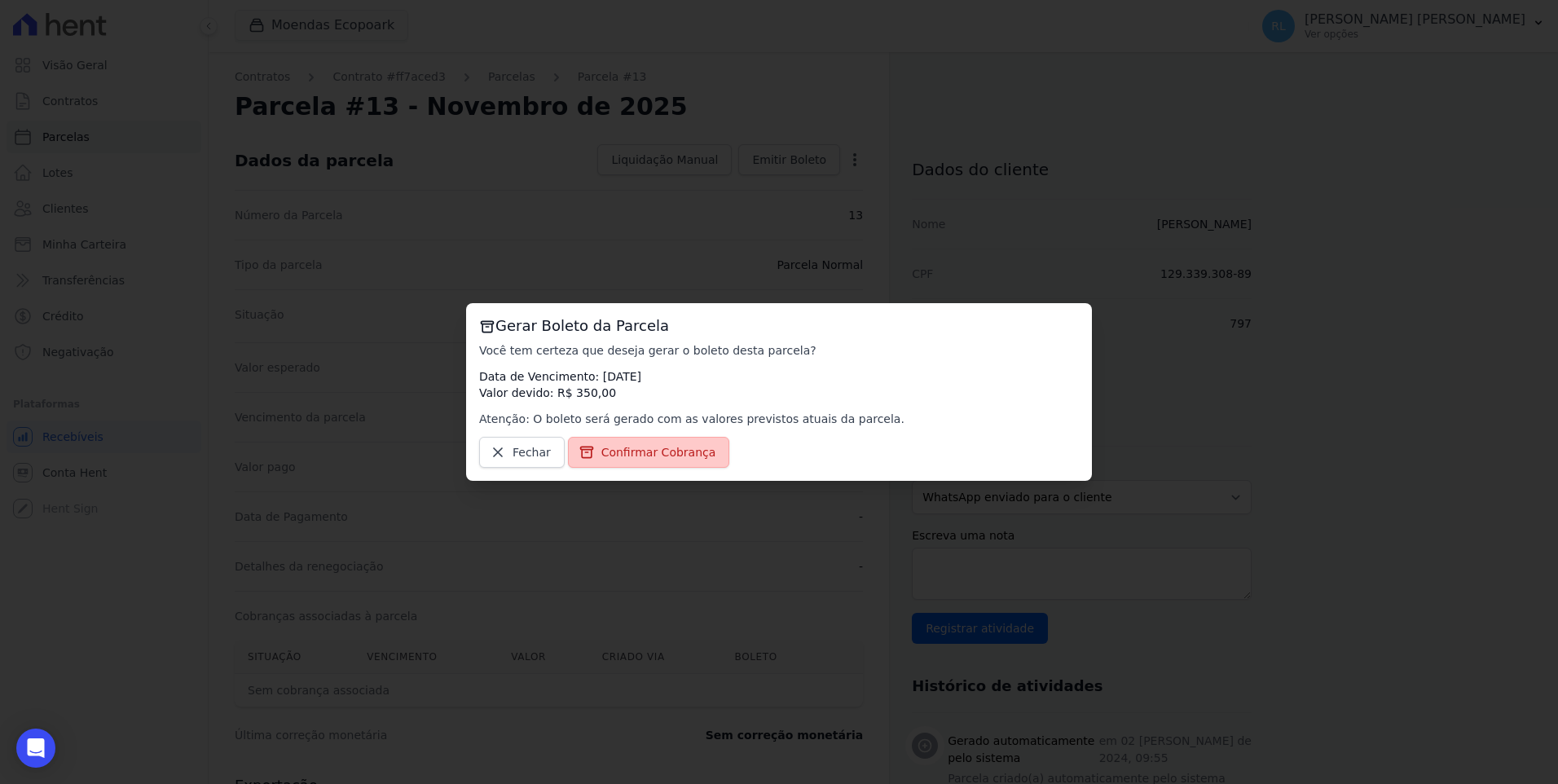
click at [703, 444] on link "Confirmar Cobrança" at bounding box center [649, 452] width 162 height 31
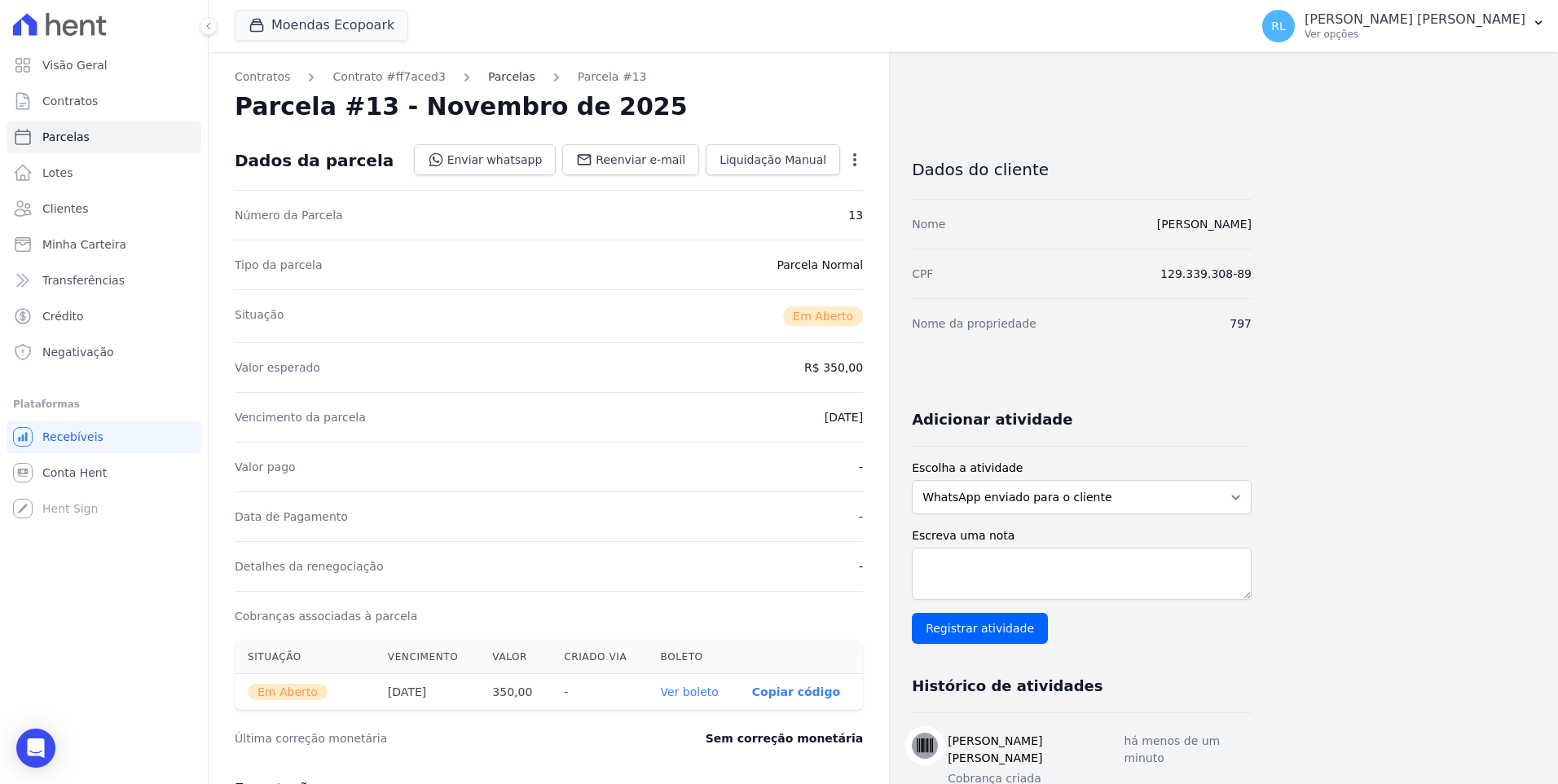
click at [488, 79] on link "Parcelas" at bounding box center [511, 77] width 47 height 17
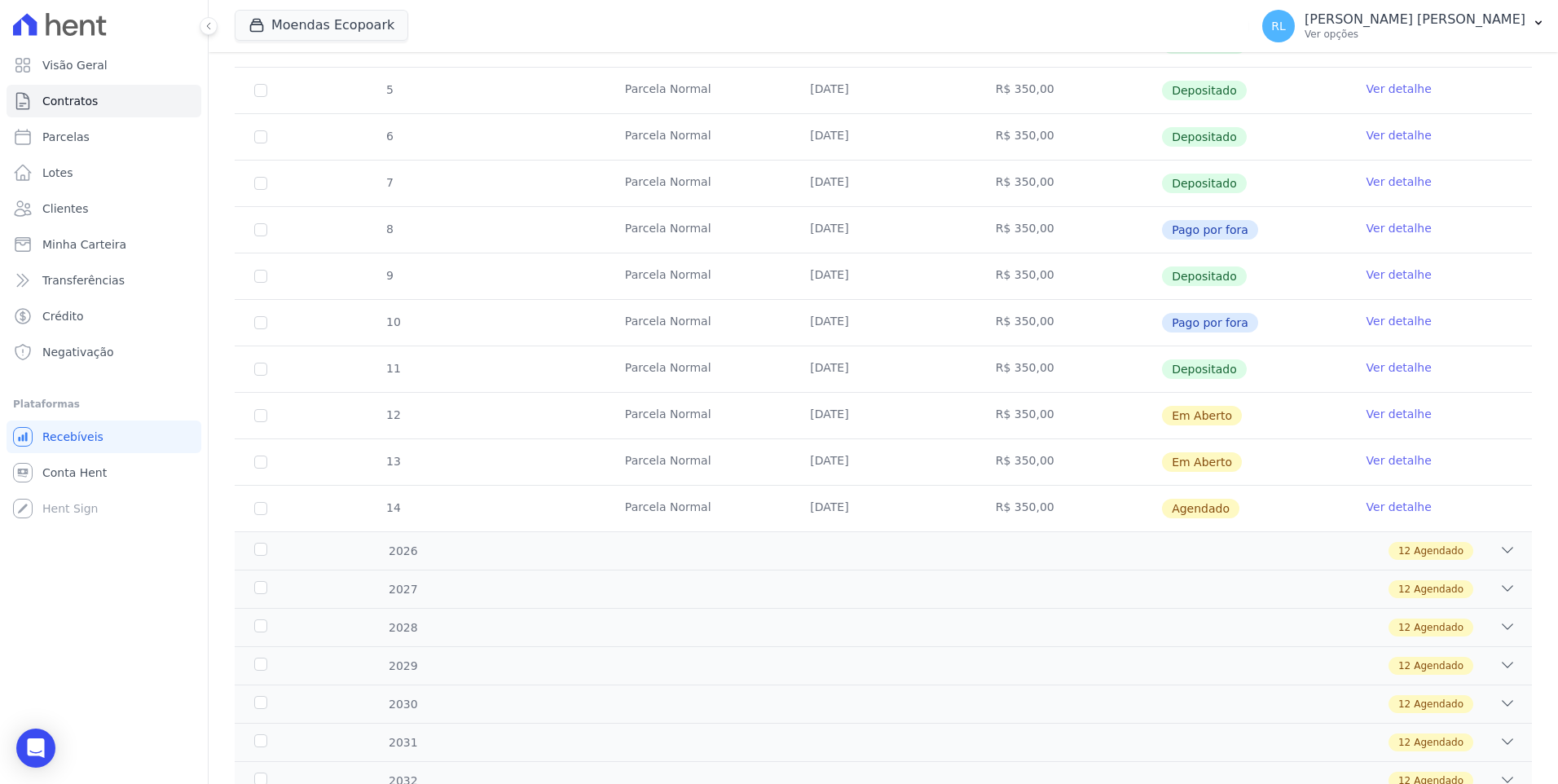
scroll to position [510, 0]
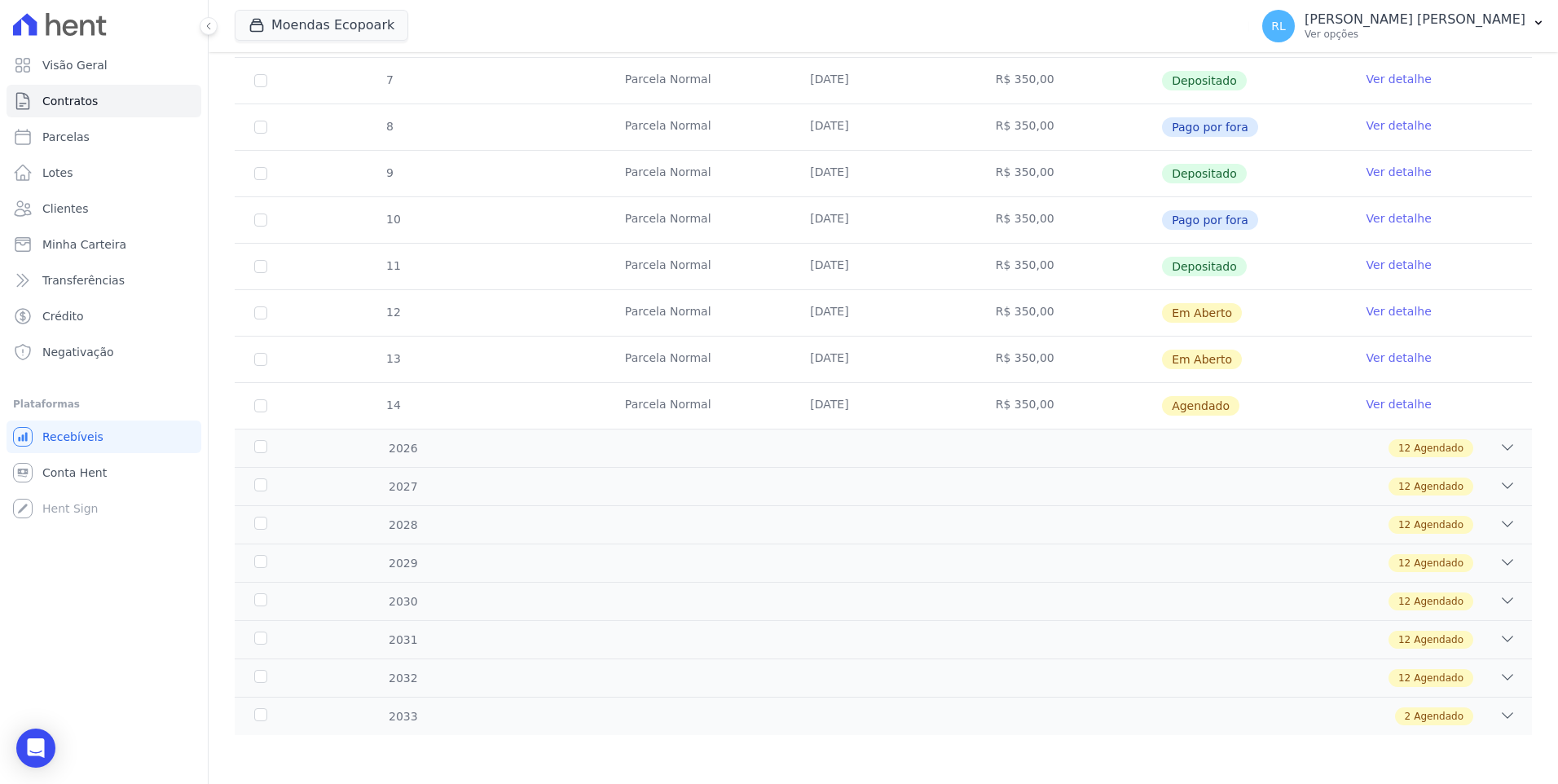
click at [1376, 406] on link "Ver detalhe" at bounding box center [1399, 404] width 65 height 16
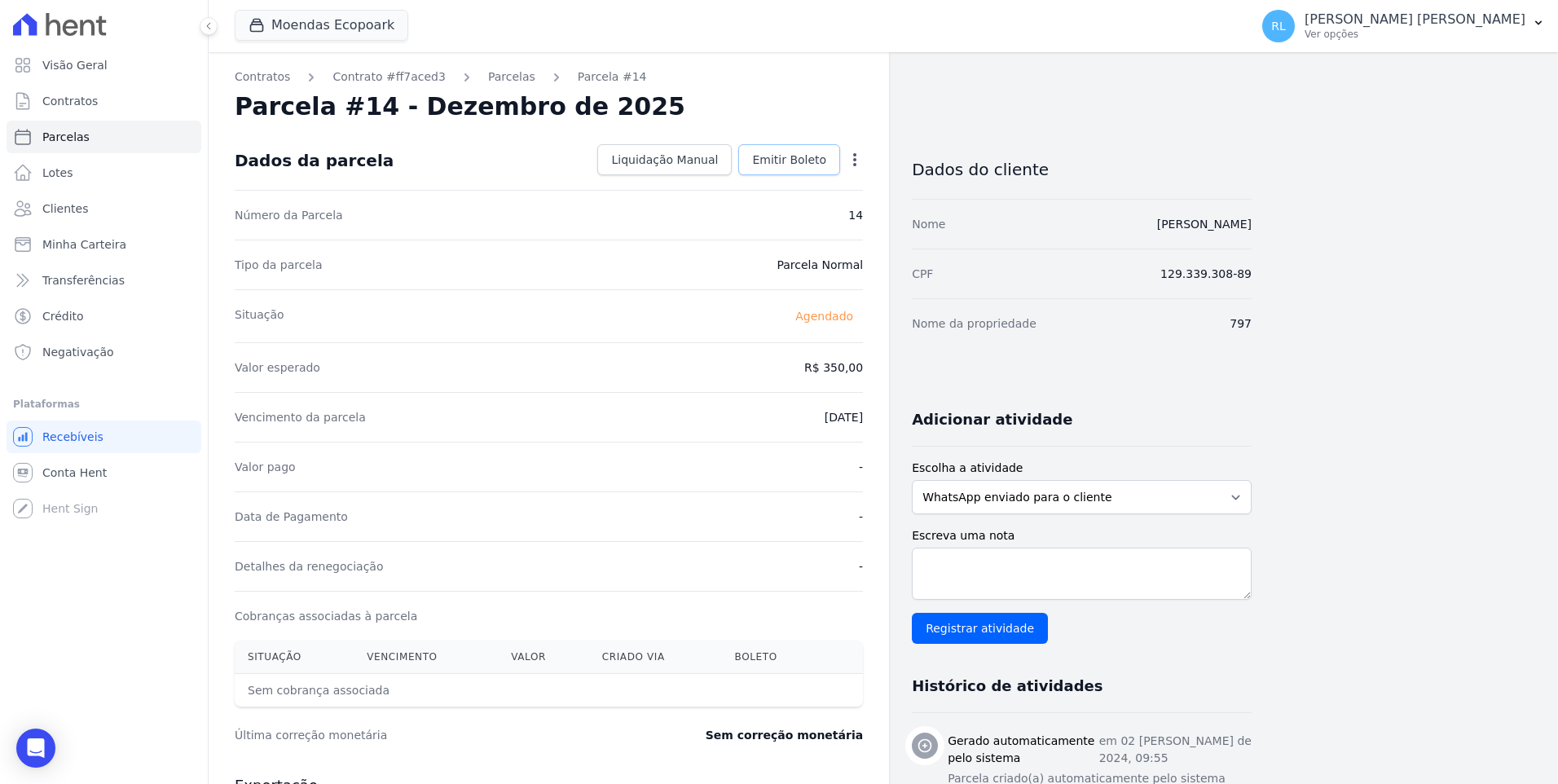
click at [777, 157] on span "Emitir Boleto" at bounding box center [788, 159] width 74 height 16
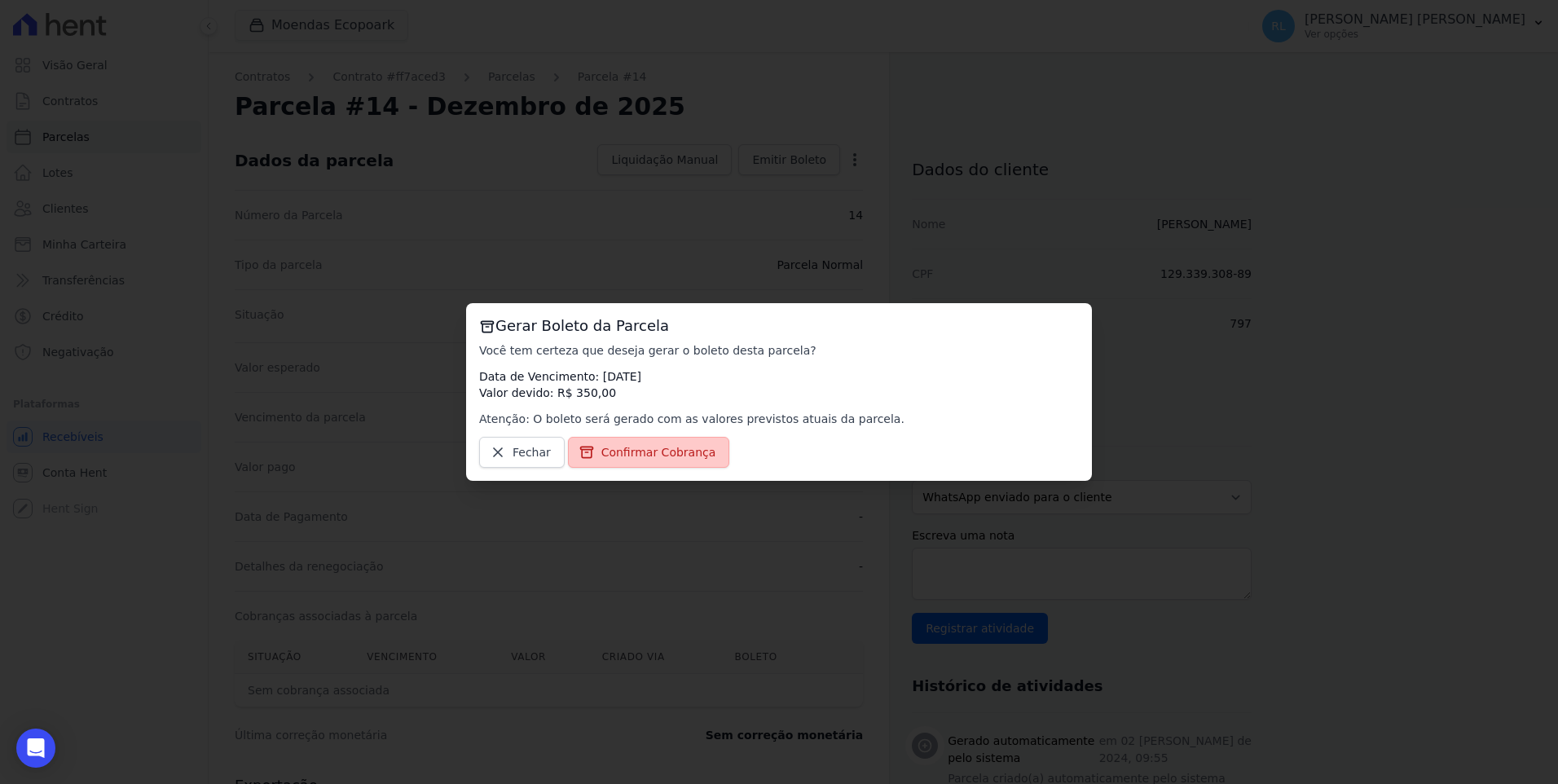
click at [682, 455] on span "Confirmar Cobrança" at bounding box center [658, 452] width 115 height 16
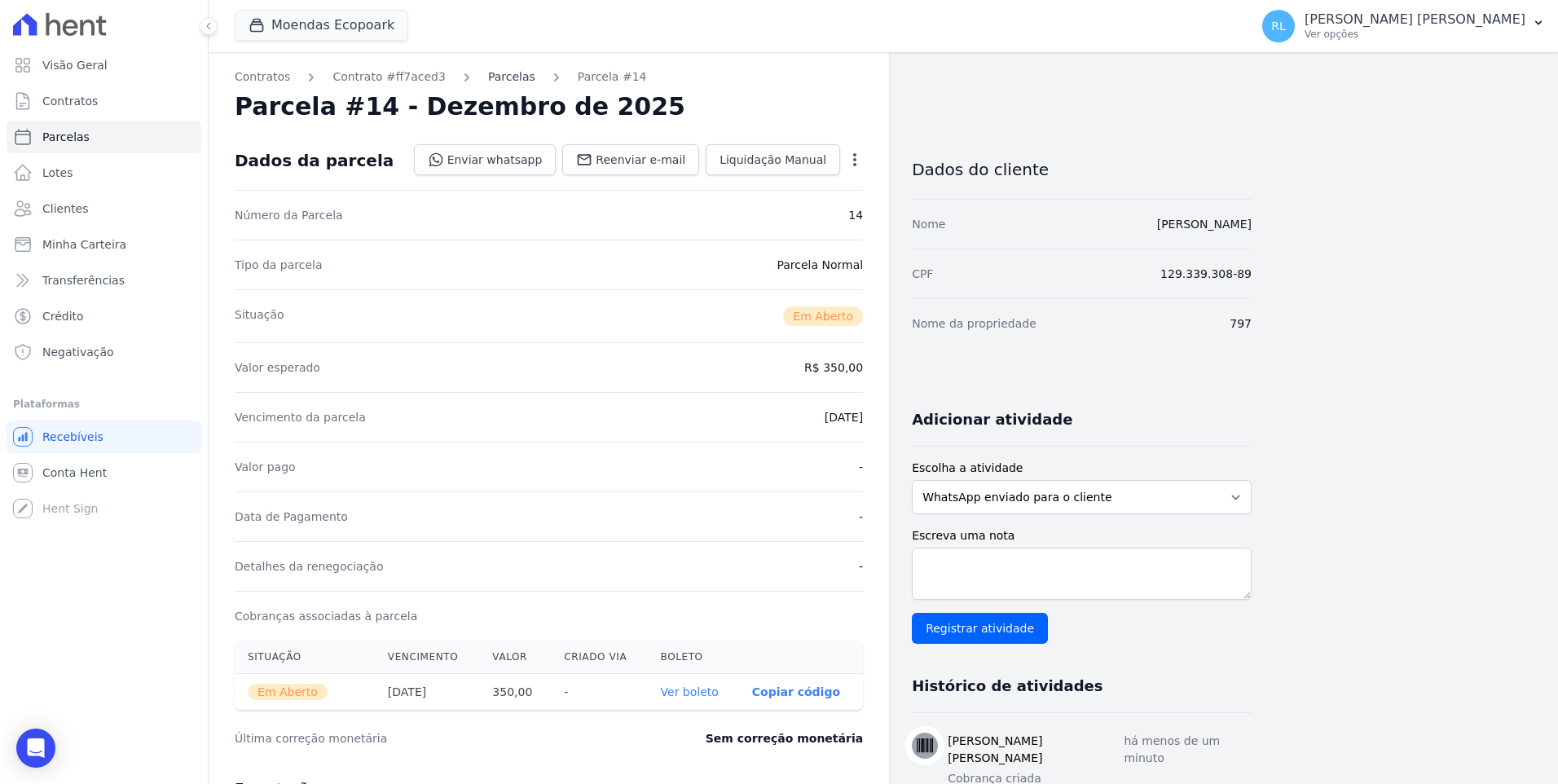
click at [488, 84] on link "Parcelas" at bounding box center [511, 77] width 47 height 17
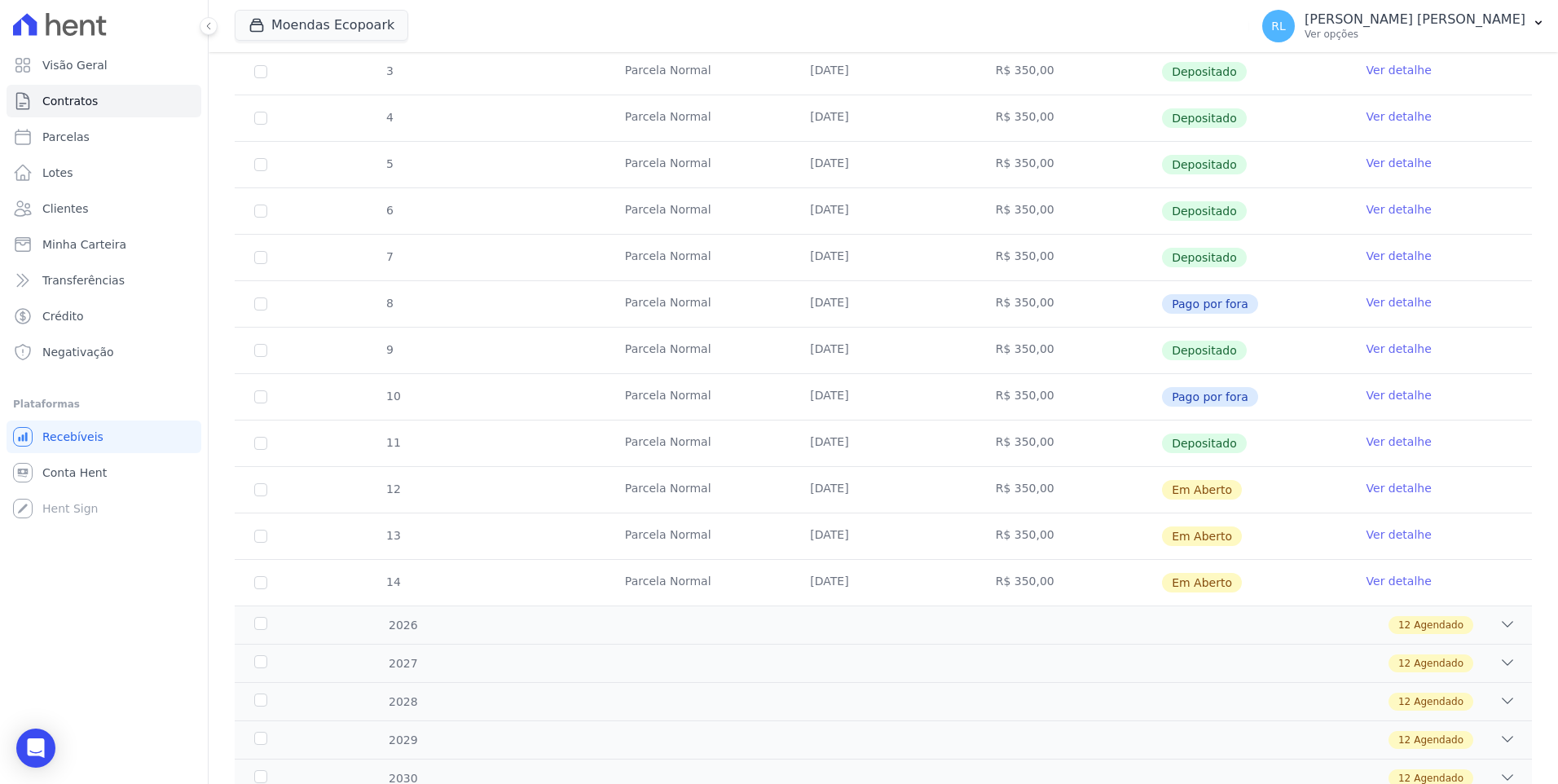
scroll to position [407, 0]
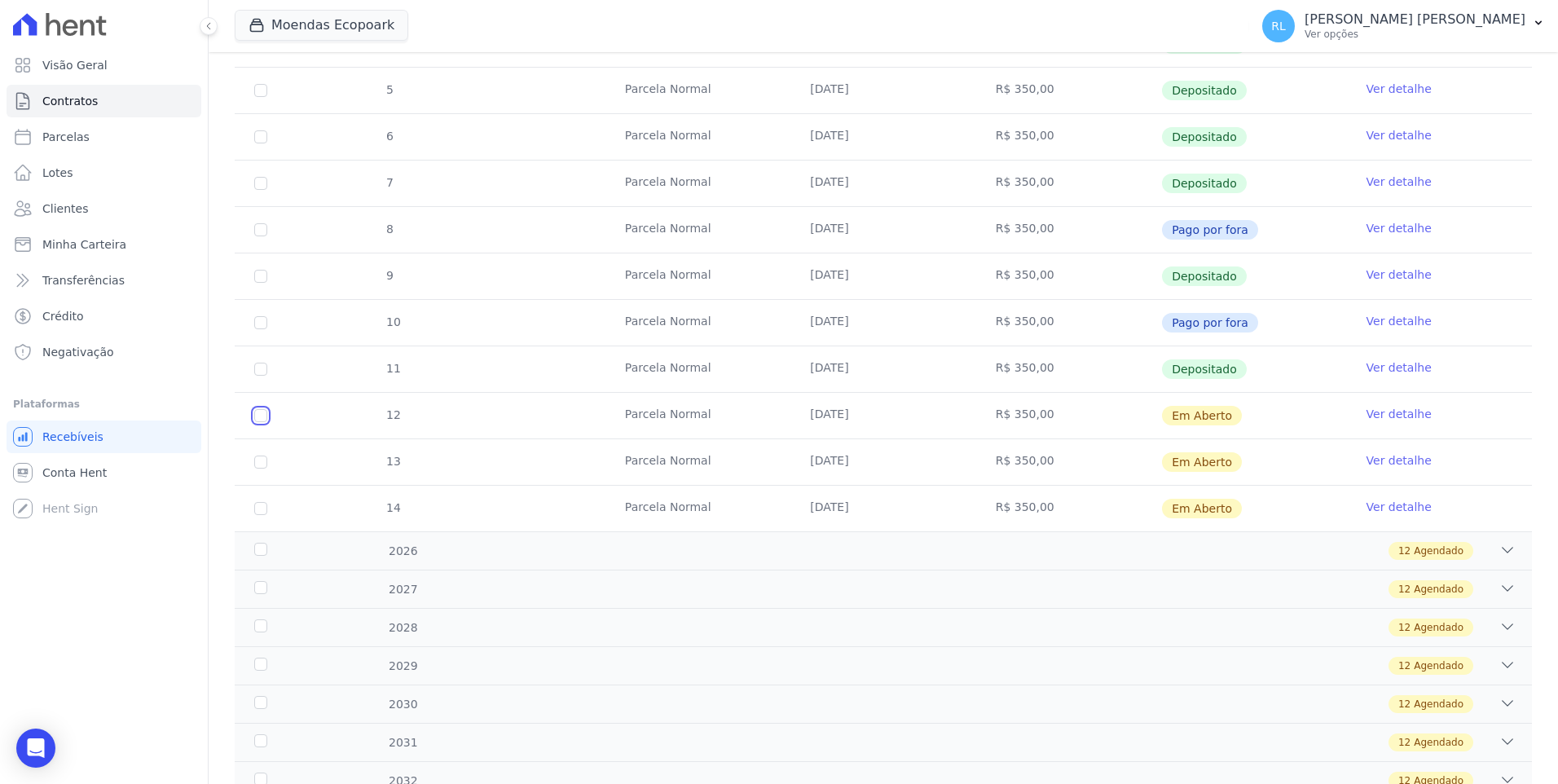
click at [260, 418] on input "checkbox" at bounding box center [260, 415] width 13 height 13
checkbox input "true"
click at [264, 461] on input "checkbox" at bounding box center [260, 461] width 13 height 13
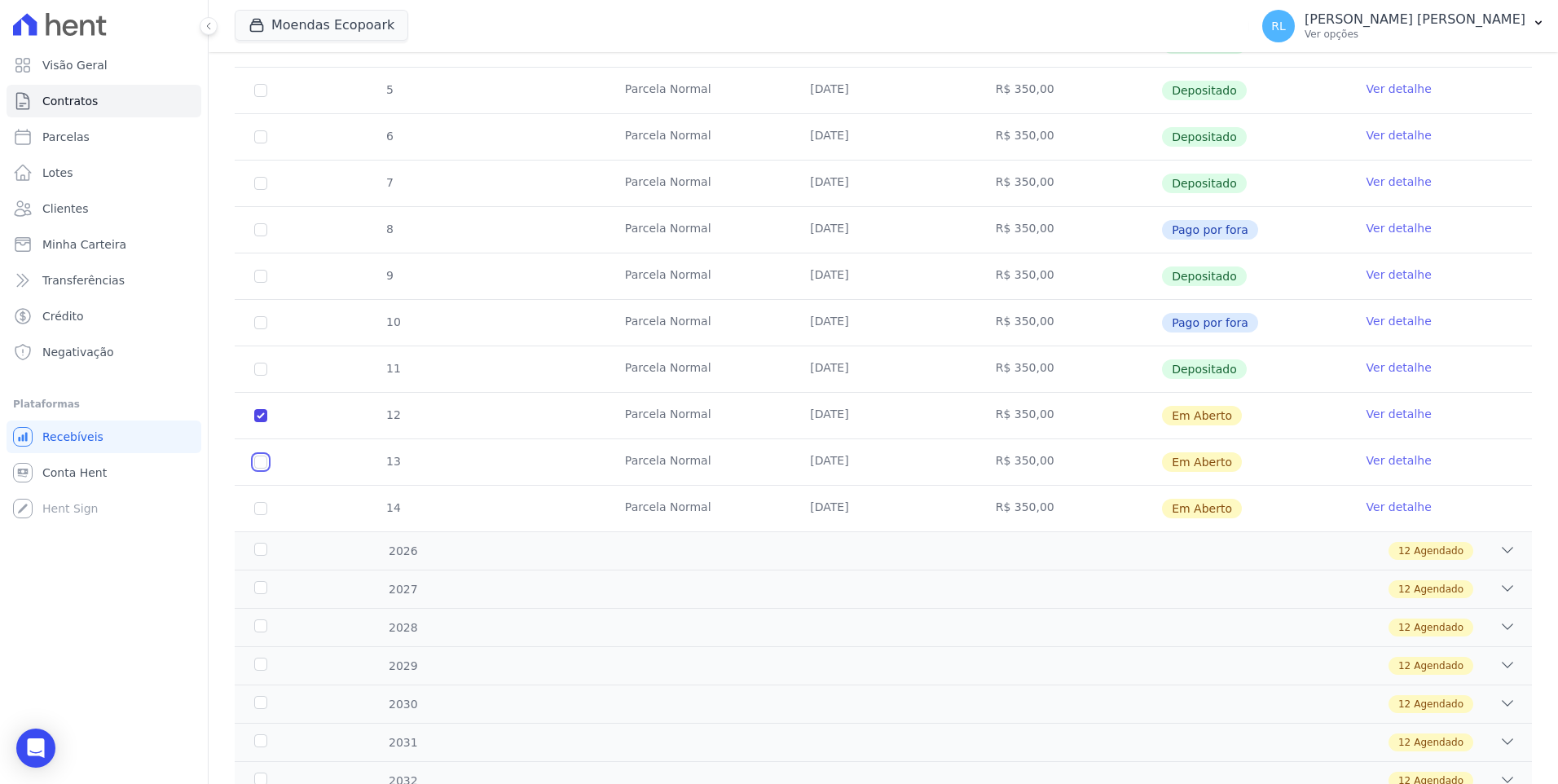
checkbox input "true"
click at [263, 510] on input "checkbox" at bounding box center [260, 508] width 13 height 13
checkbox input "true"
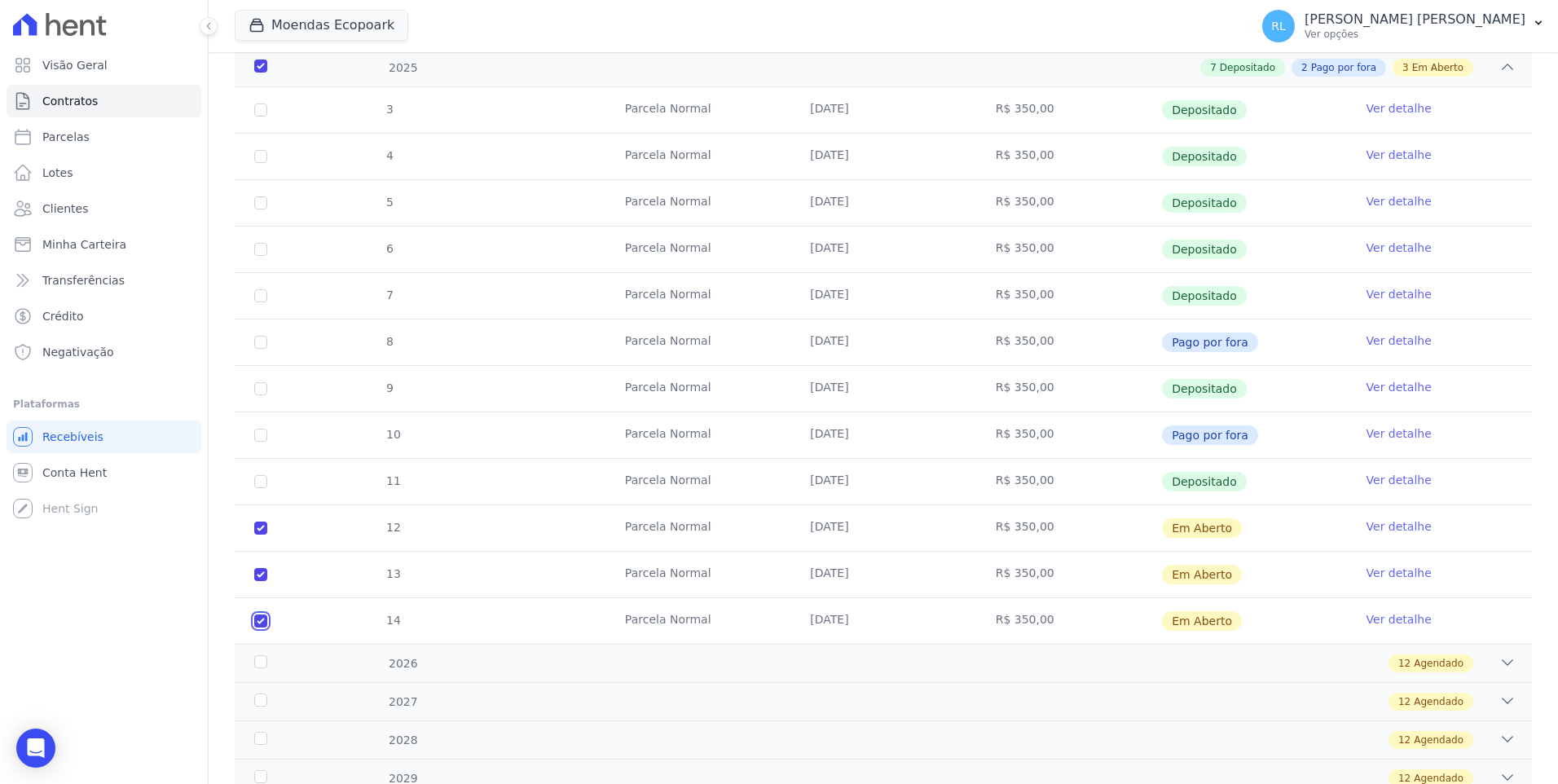
scroll to position [0, 0]
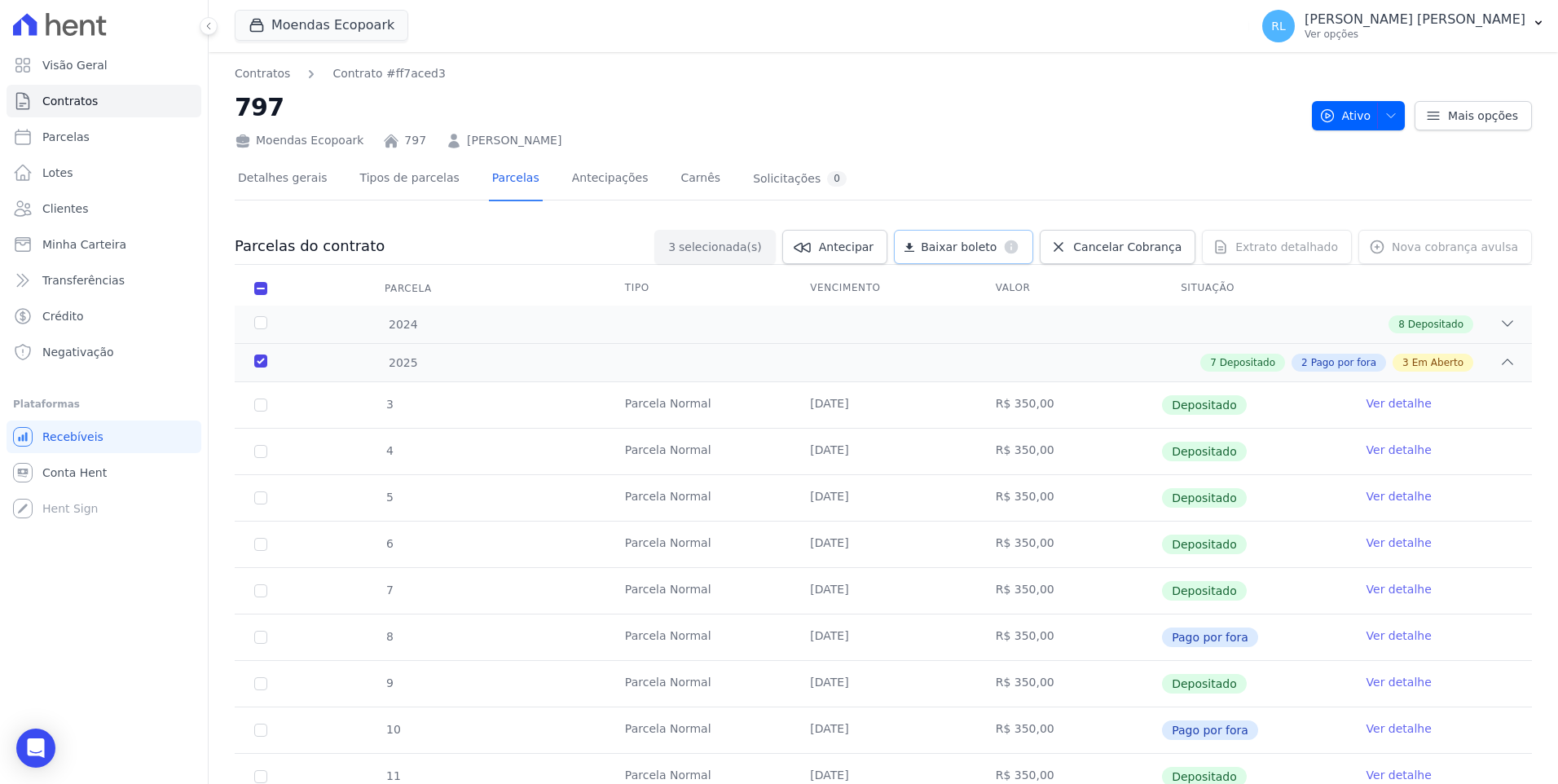
click at [1019, 245] on dt "default" at bounding box center [1007, 246] width 23 height 16
